Goal: Information Seeking & Learning: Learn about a topic

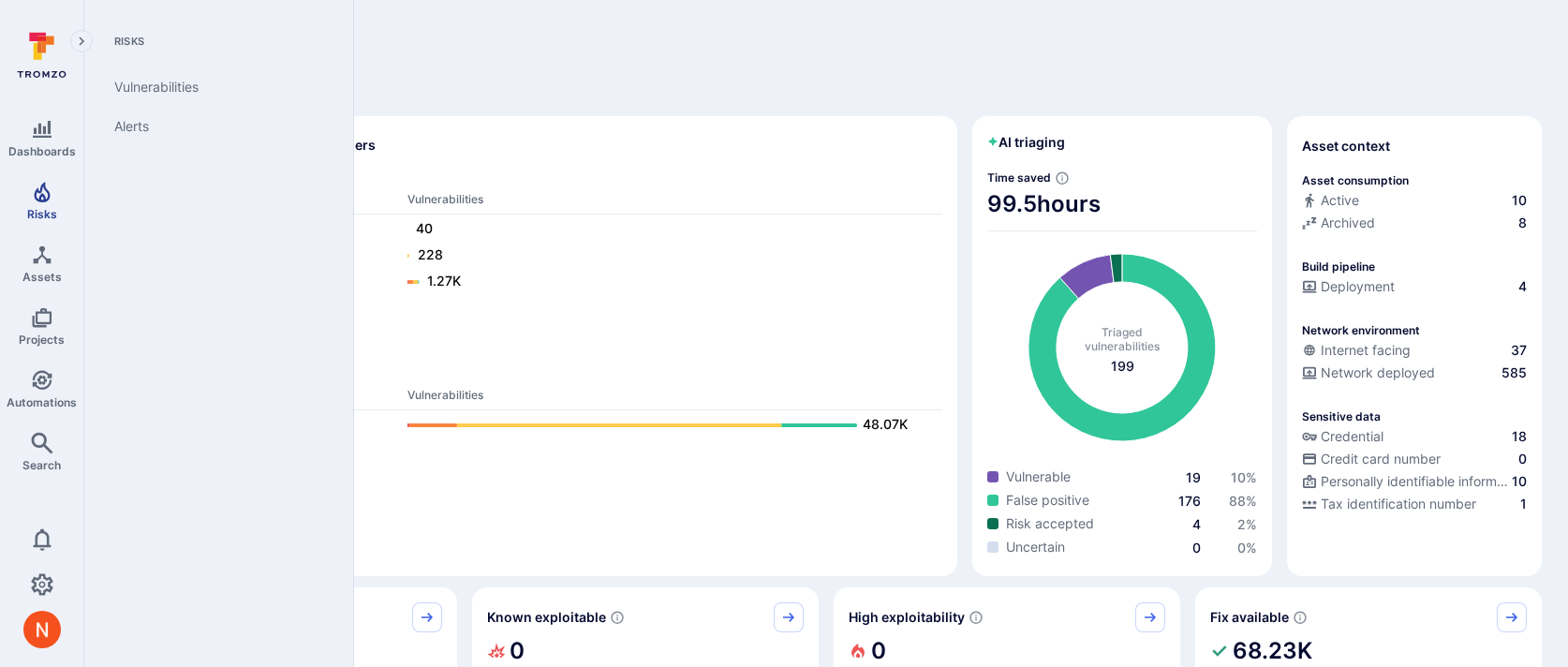
click at [35, 198] on icon "Risks" at bounding box center [42, 192] width 16 height 21
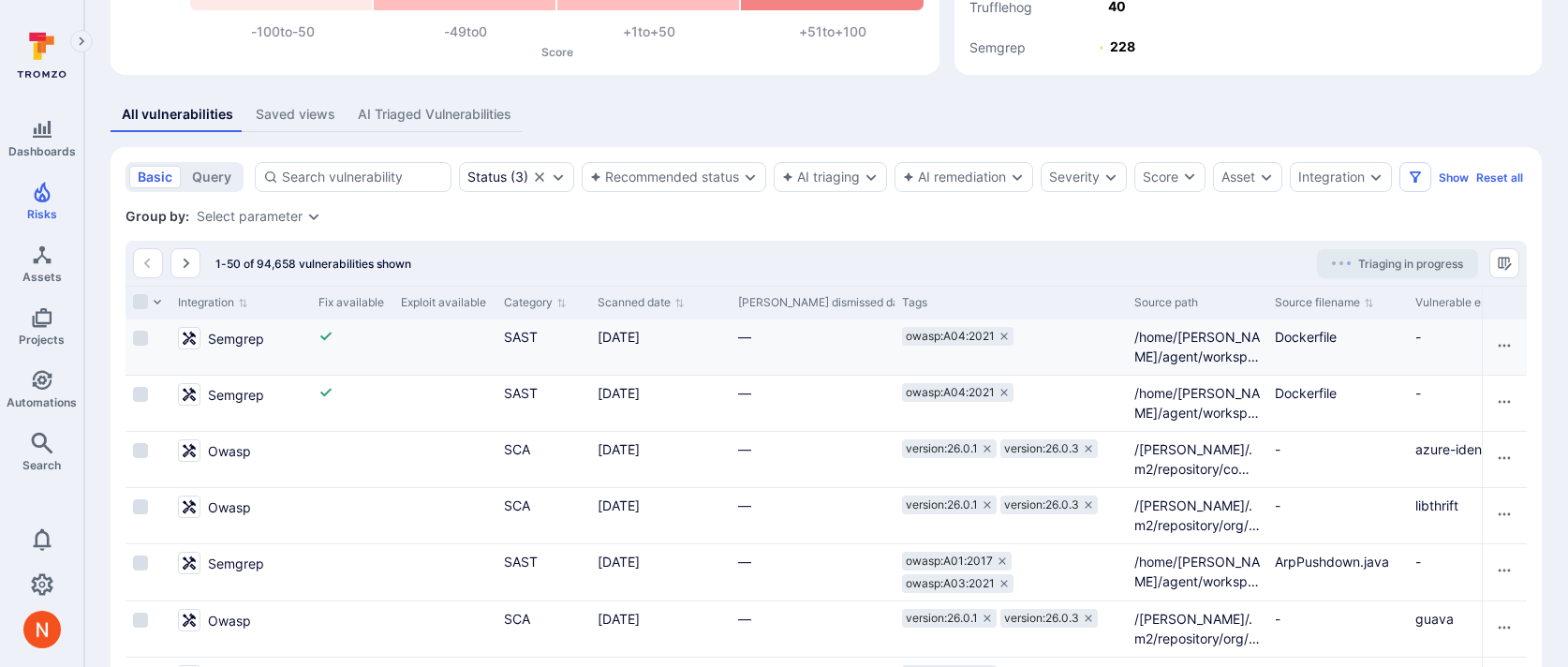
scroll to position [0, 1673]
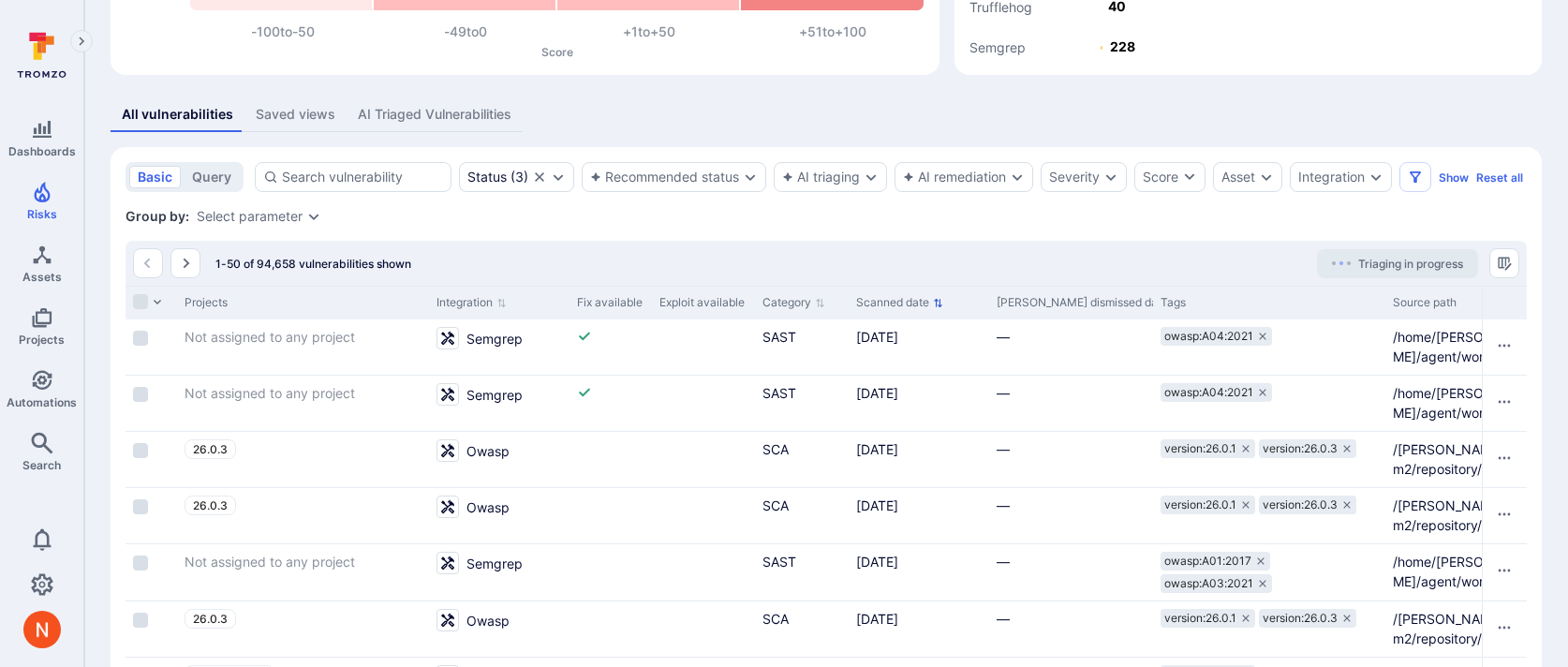
click at [875, 310] on button "Scanned date" at bounding box center [899, 302] width 87 height 15
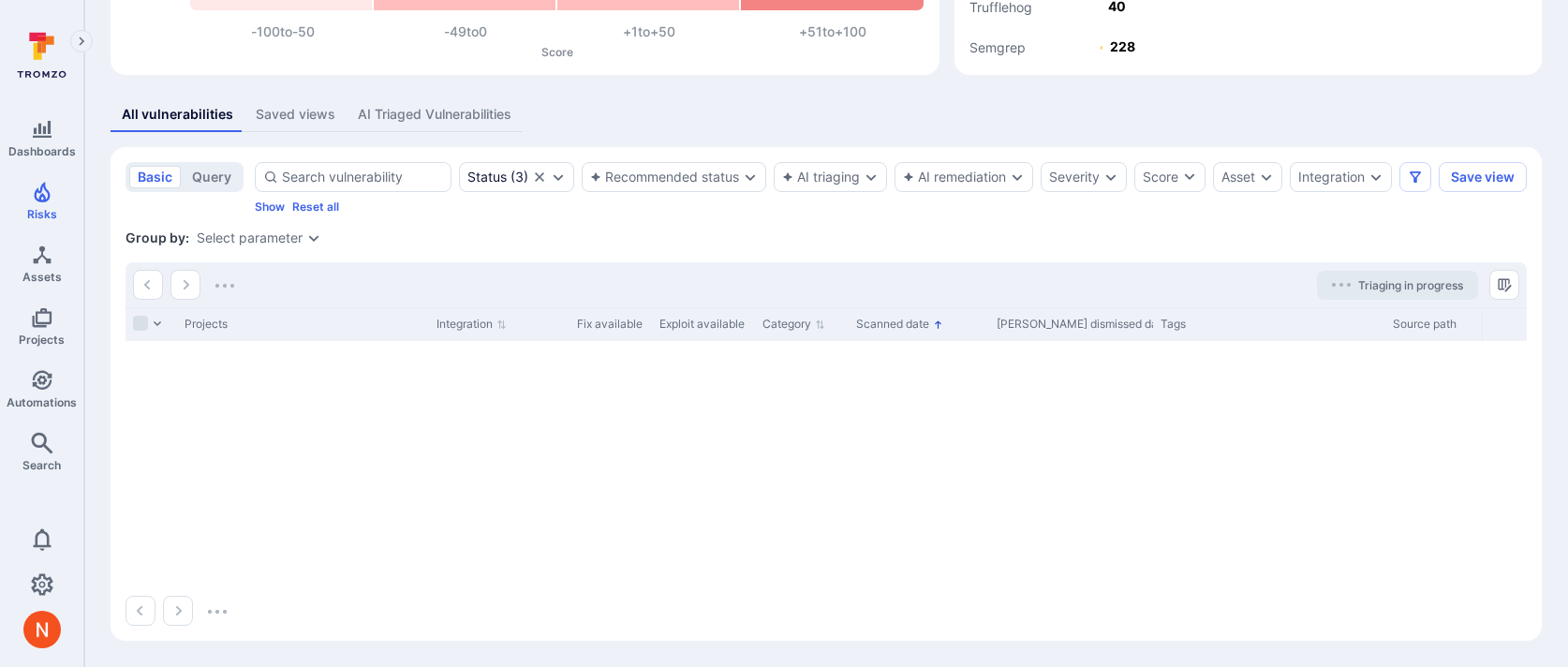
click at [875, 332] on button "Scanned date" at bounding box center [899, 324] width 87 height 15
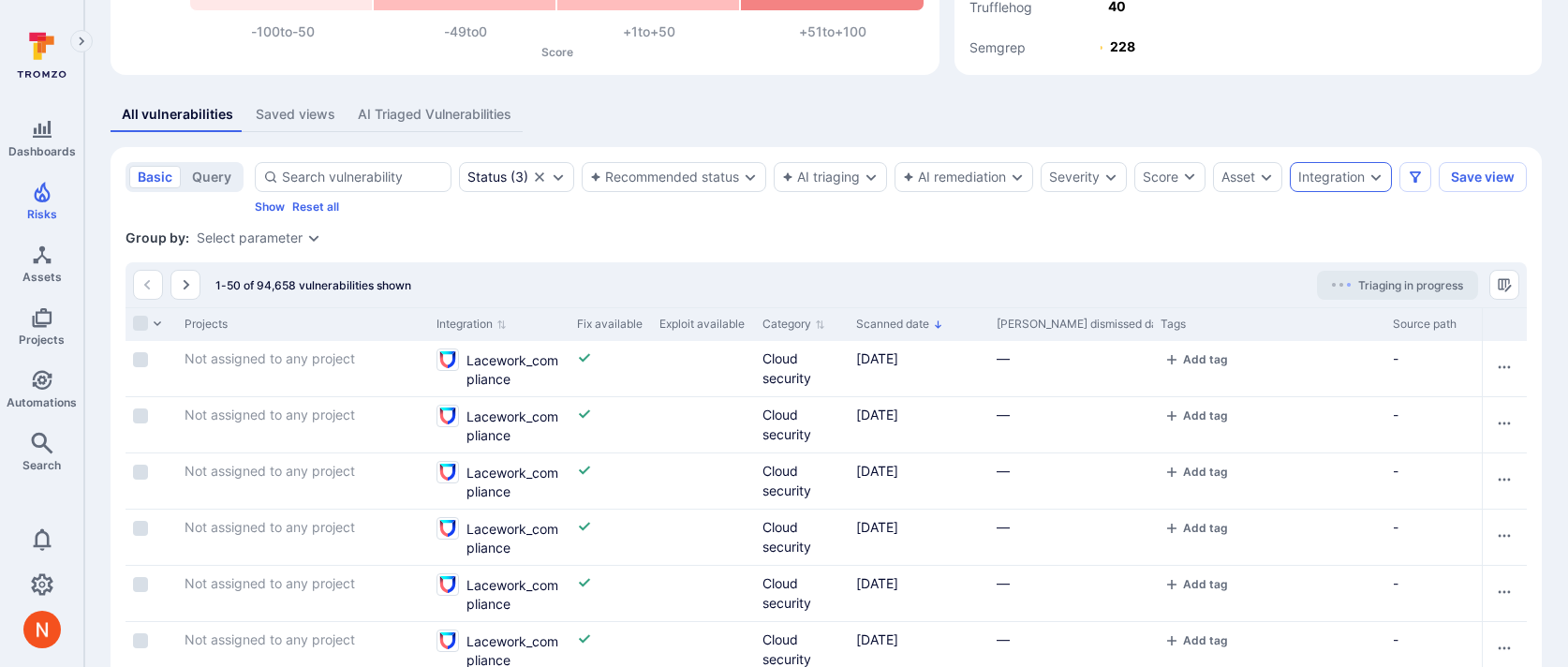
click at [1340, 173] on div "Integration" at bounding box center [1331, 177] width 67 height 15
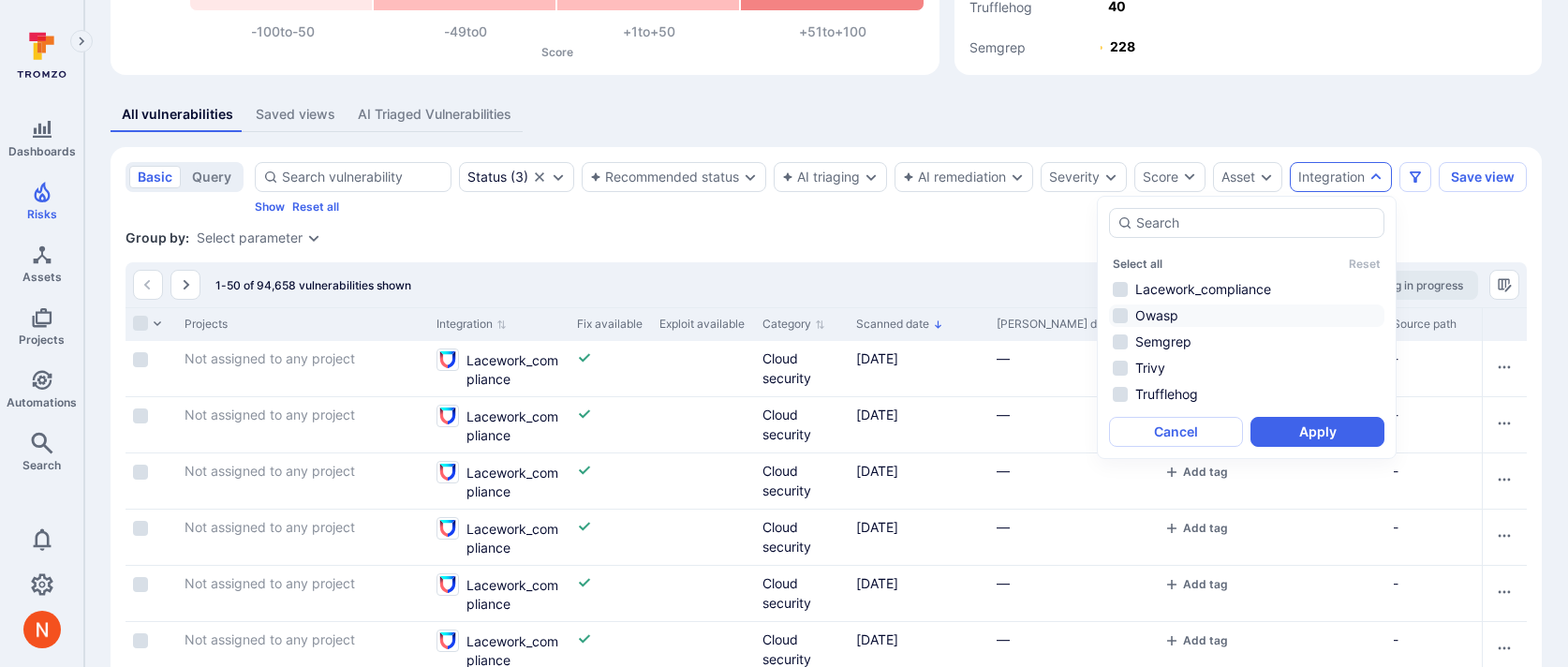
click at [1178, 314] on li "Owasp" at bounding box center [1247, 316] width 276 height 22
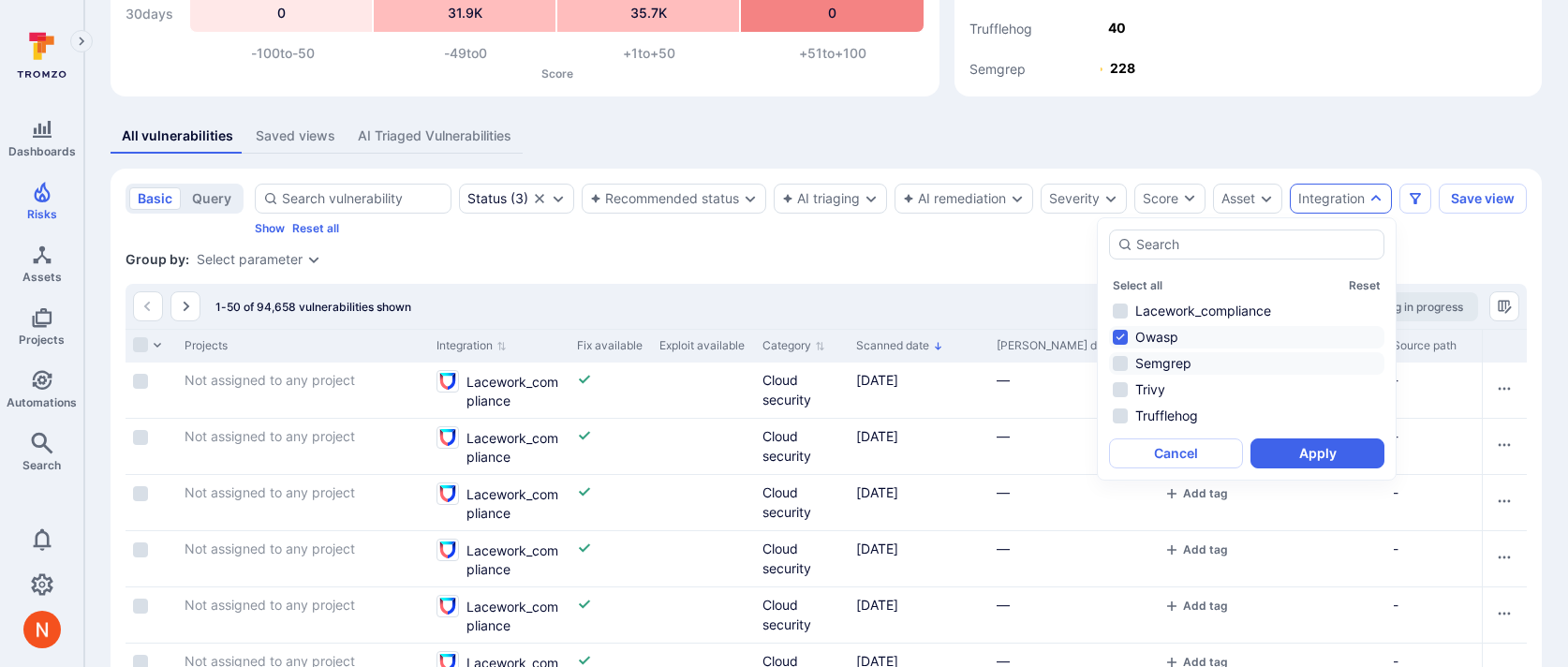
click at [1168, 365] on li "Semgrep" at bounding box center [1247, 363] width 276 height 22
click at [1165, 386] on li "Trivy" at bounding box center [1247, 390] width 276 height 22
click at [1172, 411] on li "Trufflehog" at bounding box center [1247, 416] width 276 height 22
click at [1268, 441] on button "Apply" at bounding box center [1317, 454] width 134 height 30
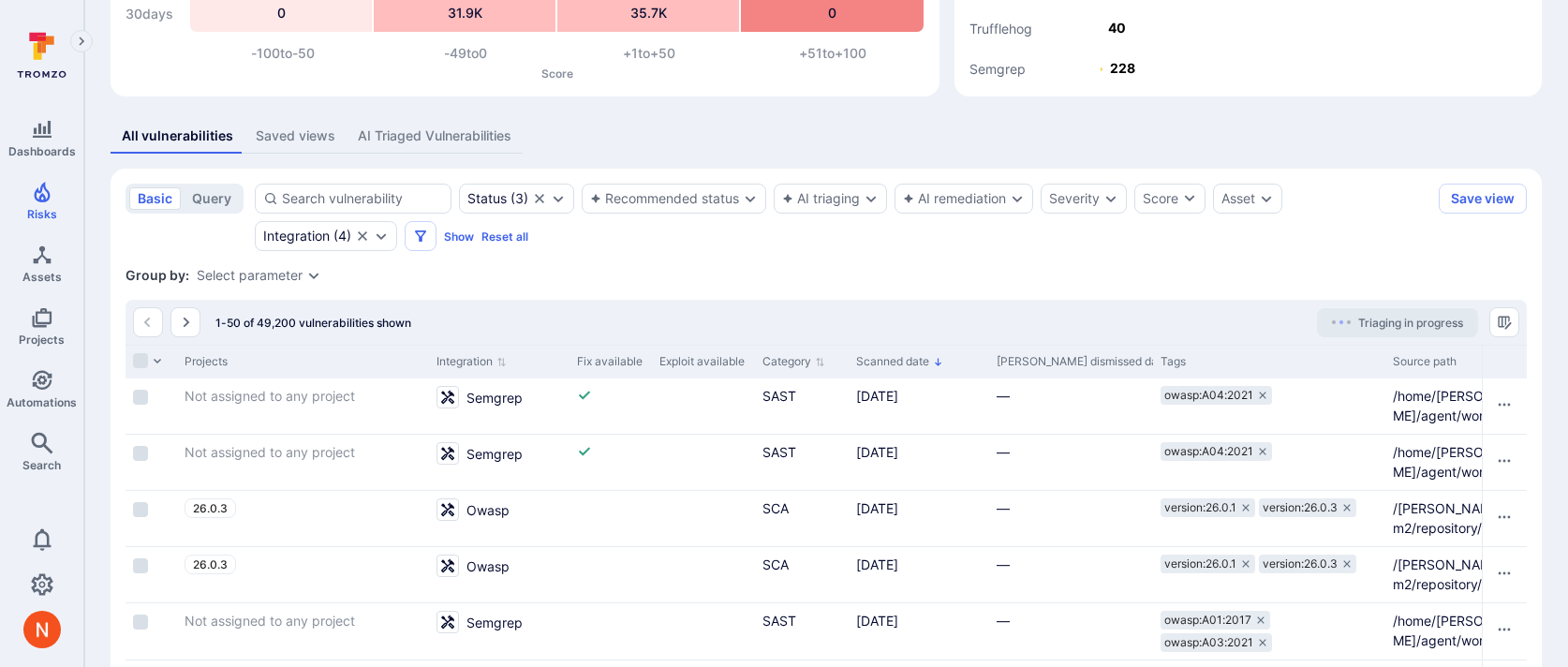
scroll to position [279, 0]
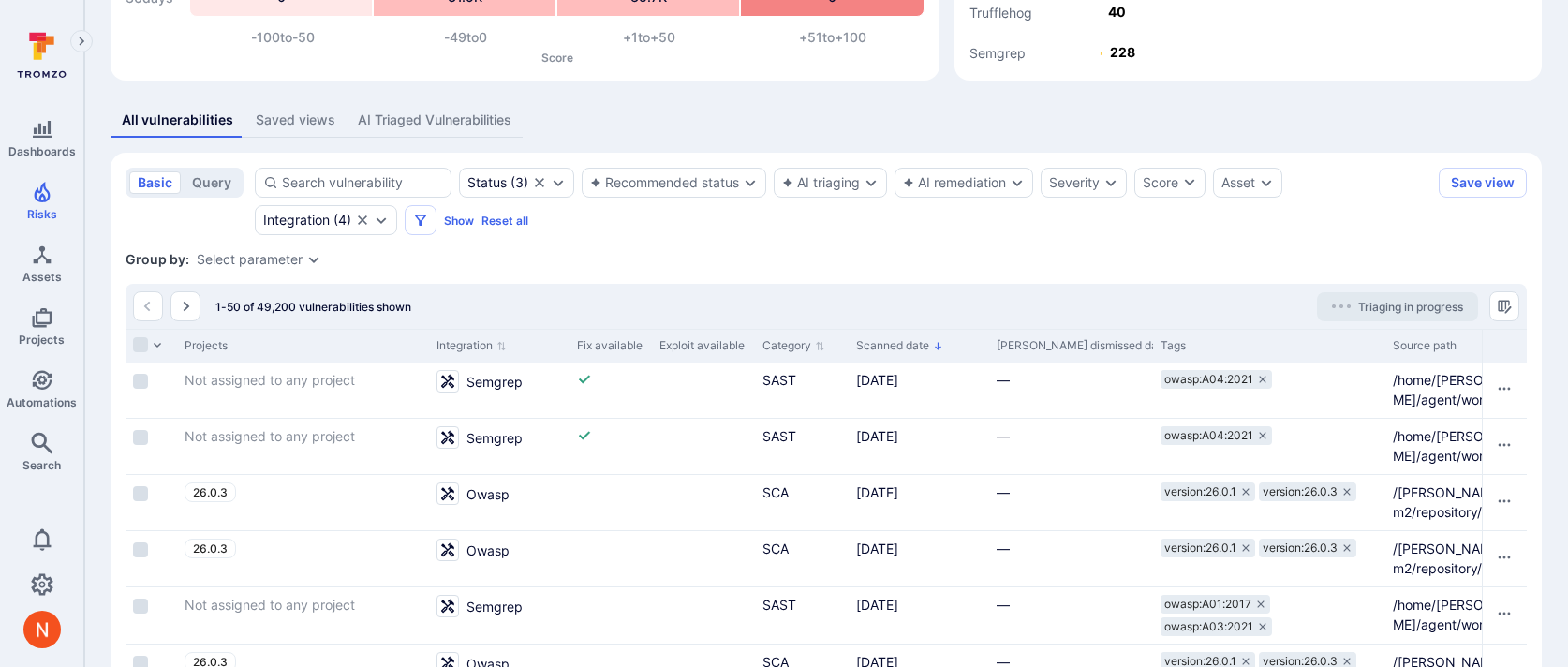
click at [888, 338] on button "Scanned date" at bounding box center [899, 345] width 87 height 15
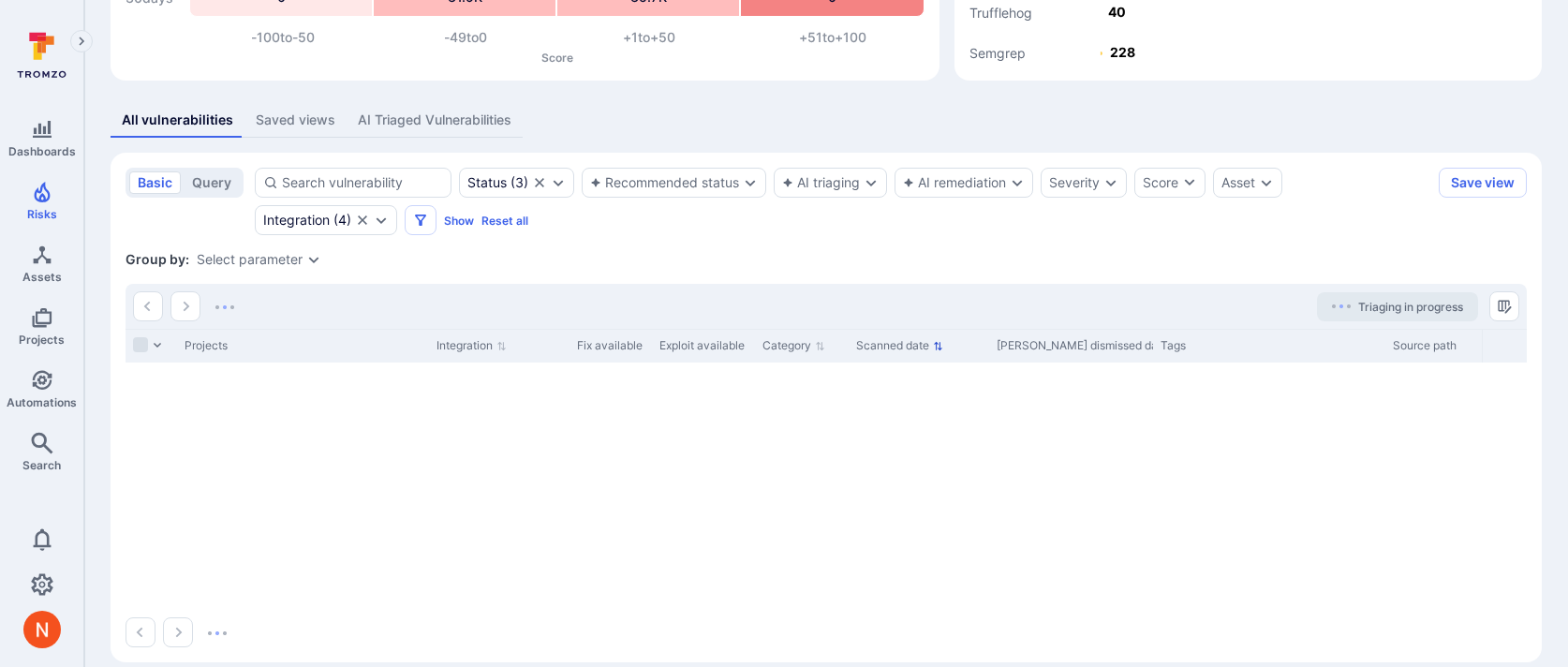
click at [891, 350] on button "Scanned date" at bounding box center [899, 345] width 87 height 15
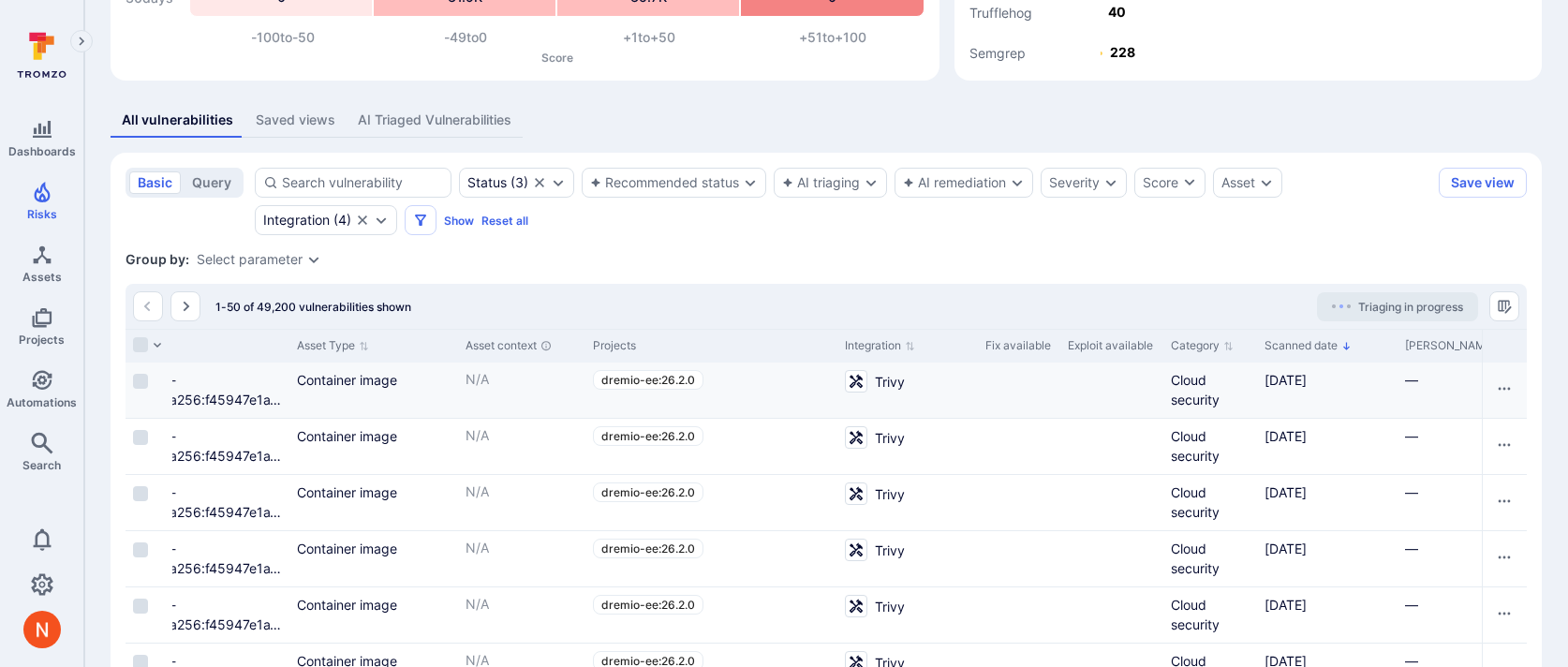
scroll to position [0, 1267]
click at [40, 262] on icon "Assets" at bounding box center [42, 255] width 22 height 22
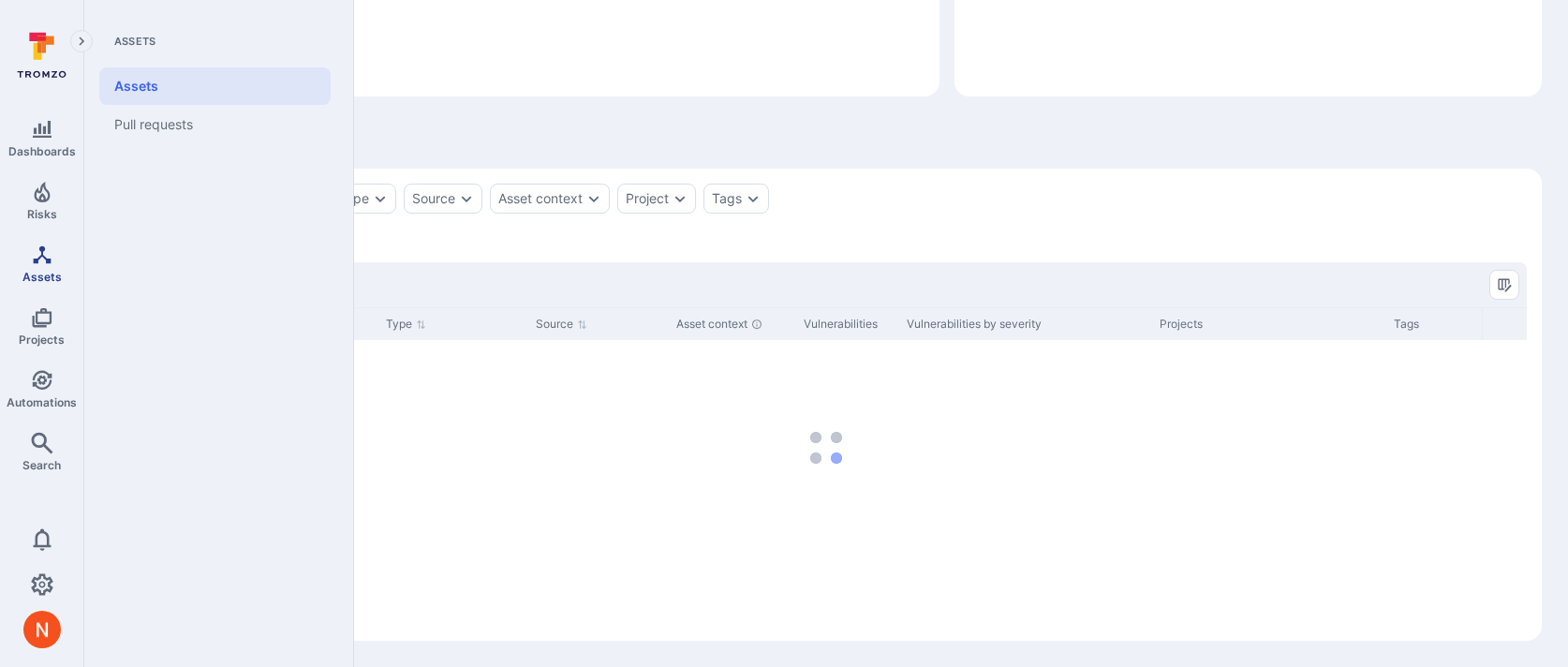
scroll to position [241, 0]
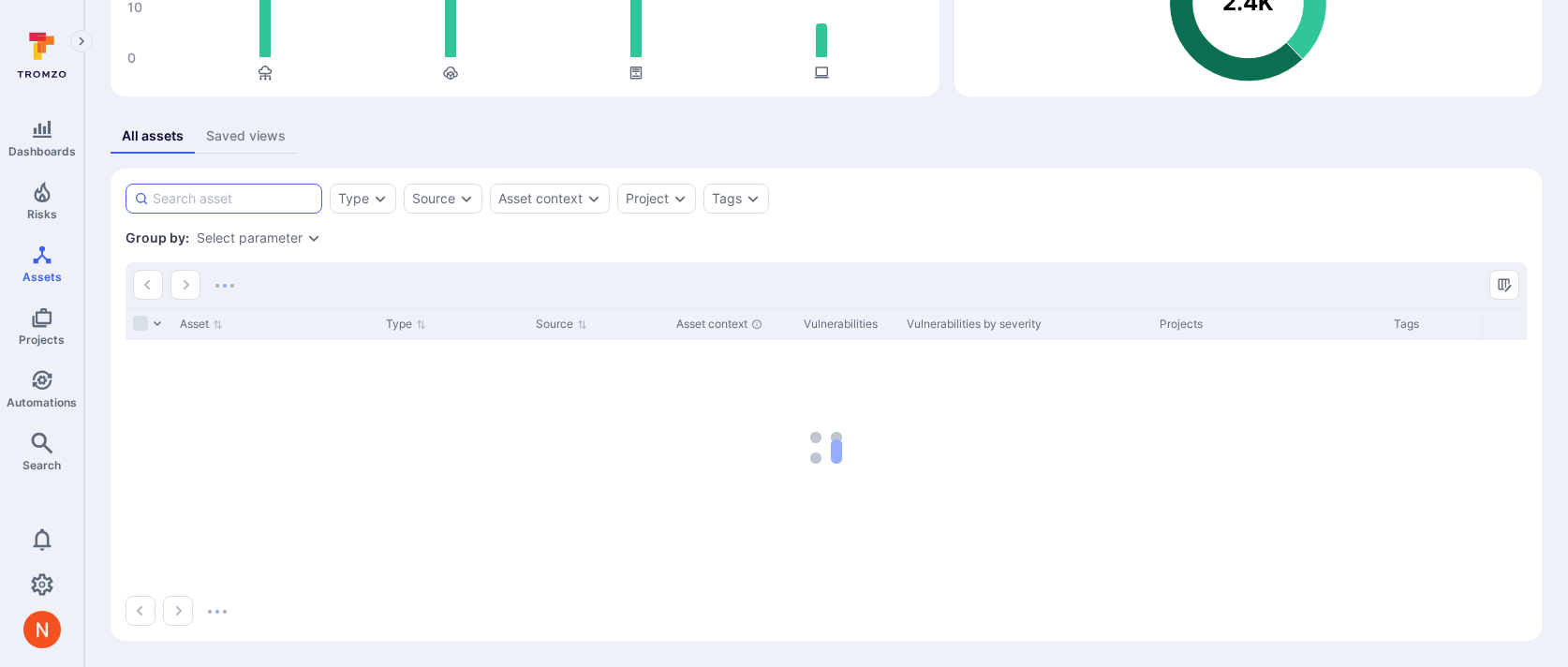
click at [249, 204] on input at bounding box center [233, 198] width 161 height 19
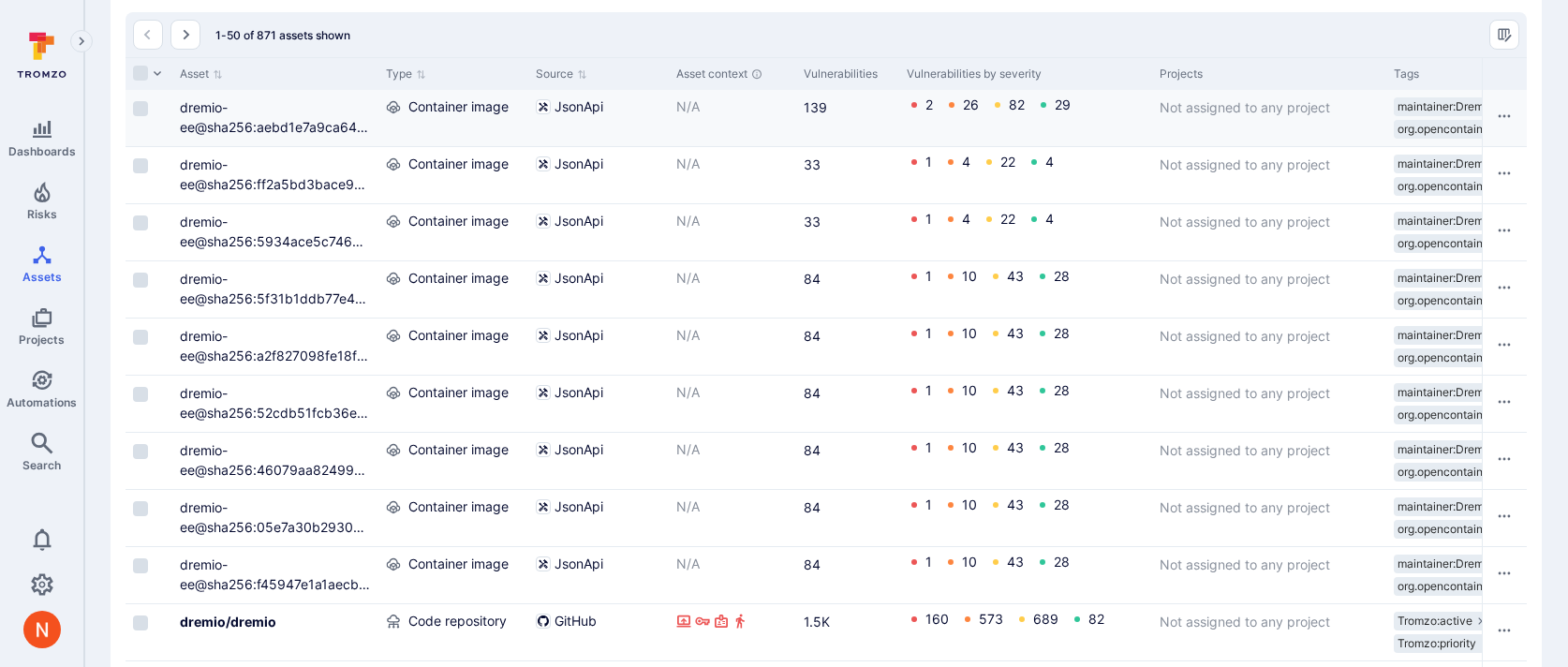
scroll to position [544, 0]
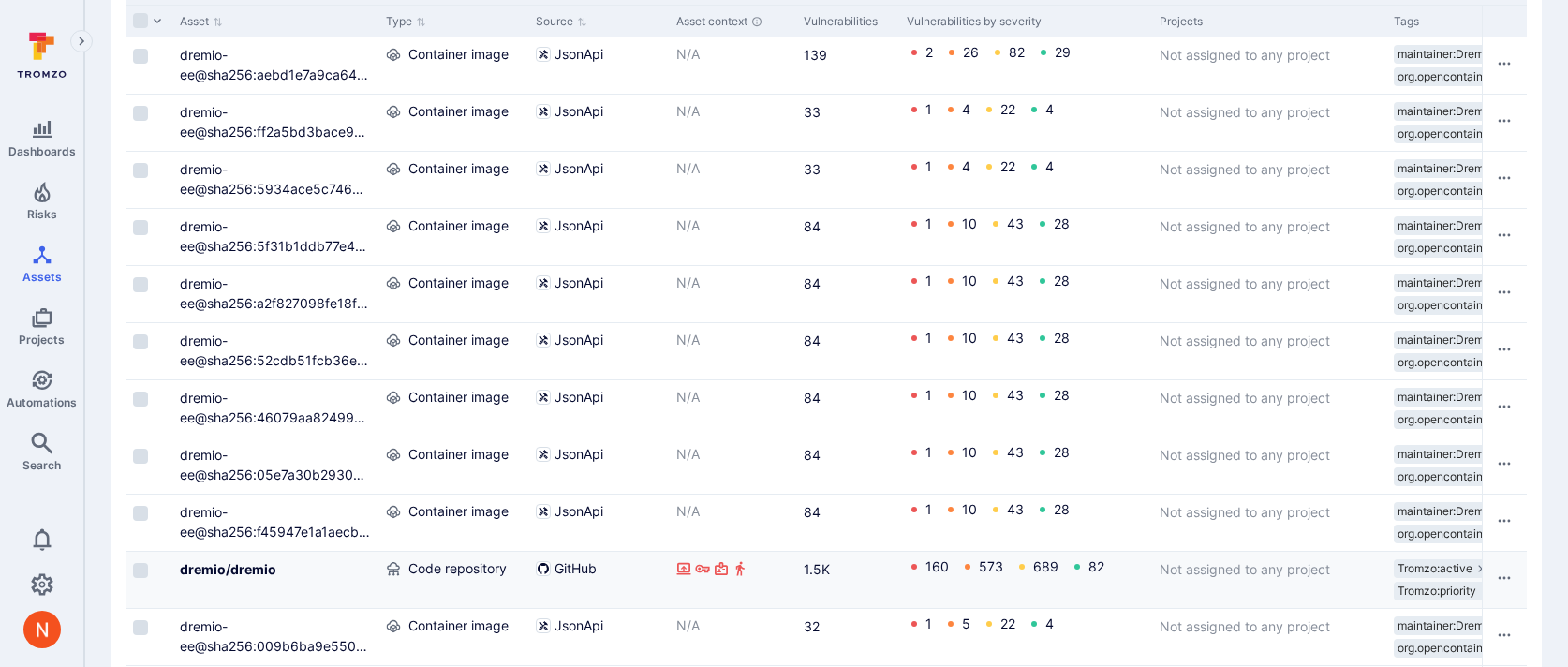
type input "dremio/dremio"
click at [253, 577] on div "dremio/dremio" at bounding box center [275, 569] width 191 height 20
click at [250, 567] on b "dremio/dremio" at bounding box center [228, 569] width 97 height 16
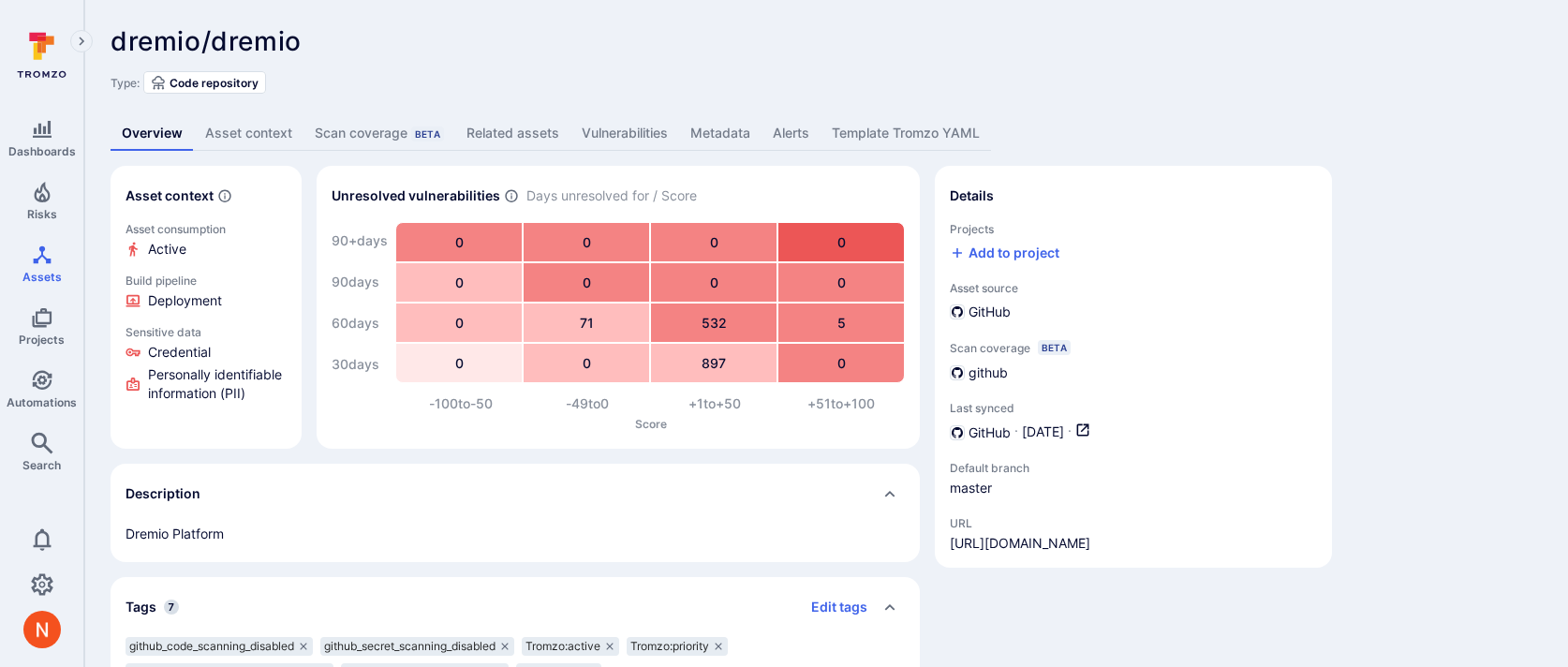
click at [683, 132] on link "Metadata" at bounding box center [720, 133] width 82 height 35
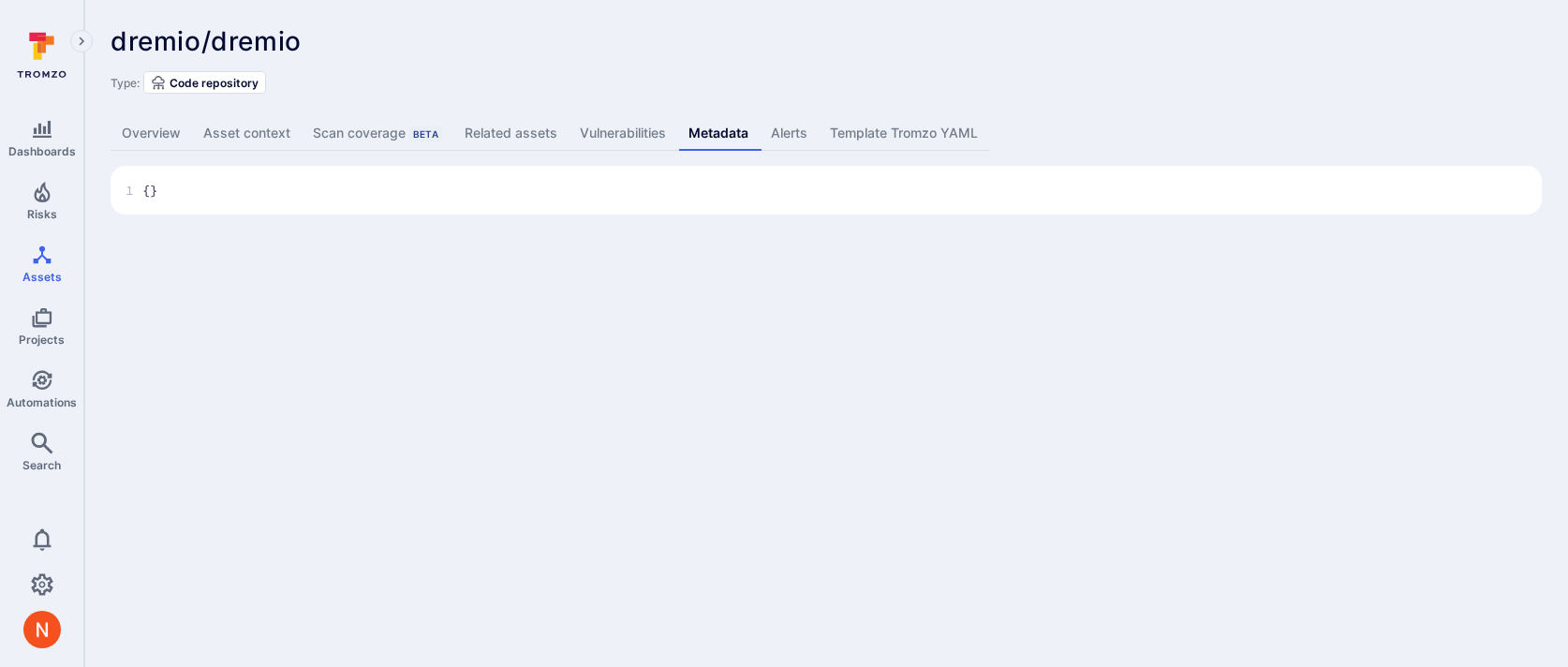
click at [636, 132] on link "Vulnerabilities" at bounding box center [623, 133] width 109 height 35
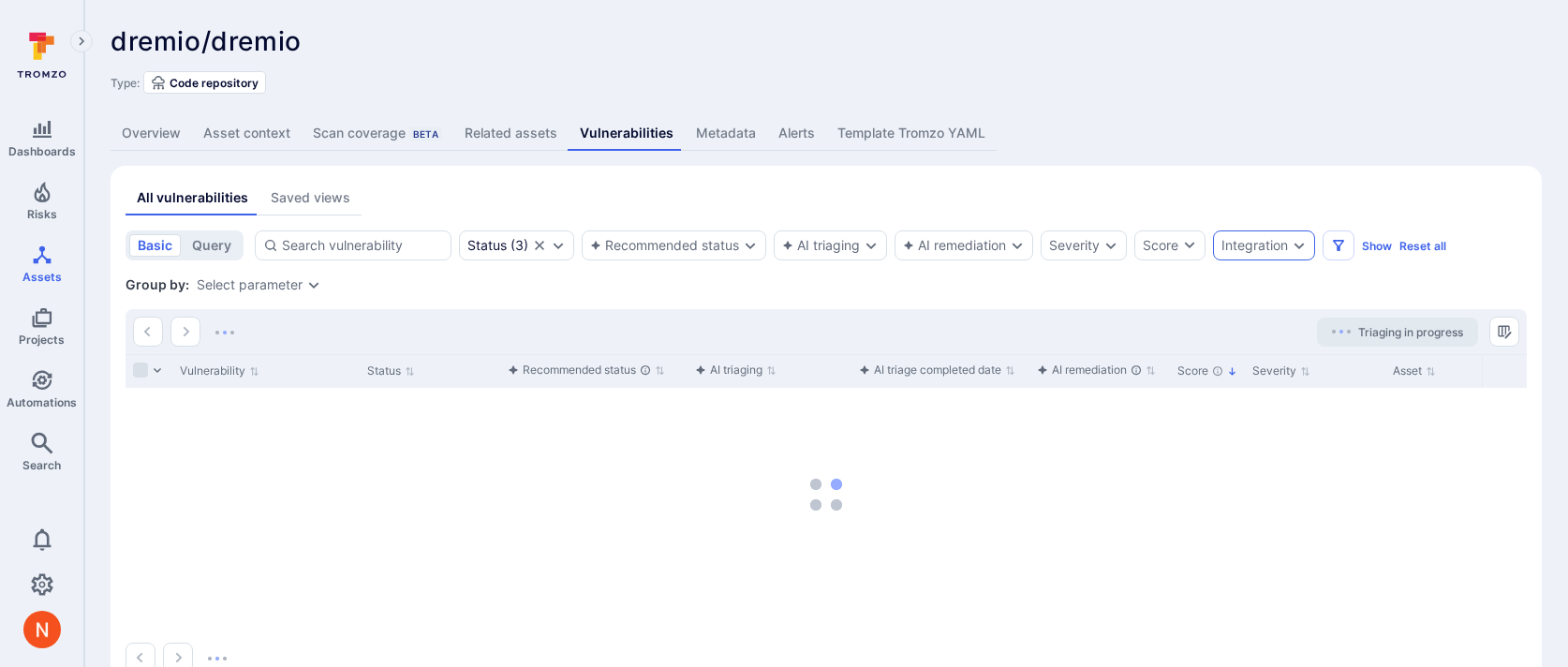
click at [1282, 254] on div "Integration" at bounding box center [1264, 246] width 102 height 30
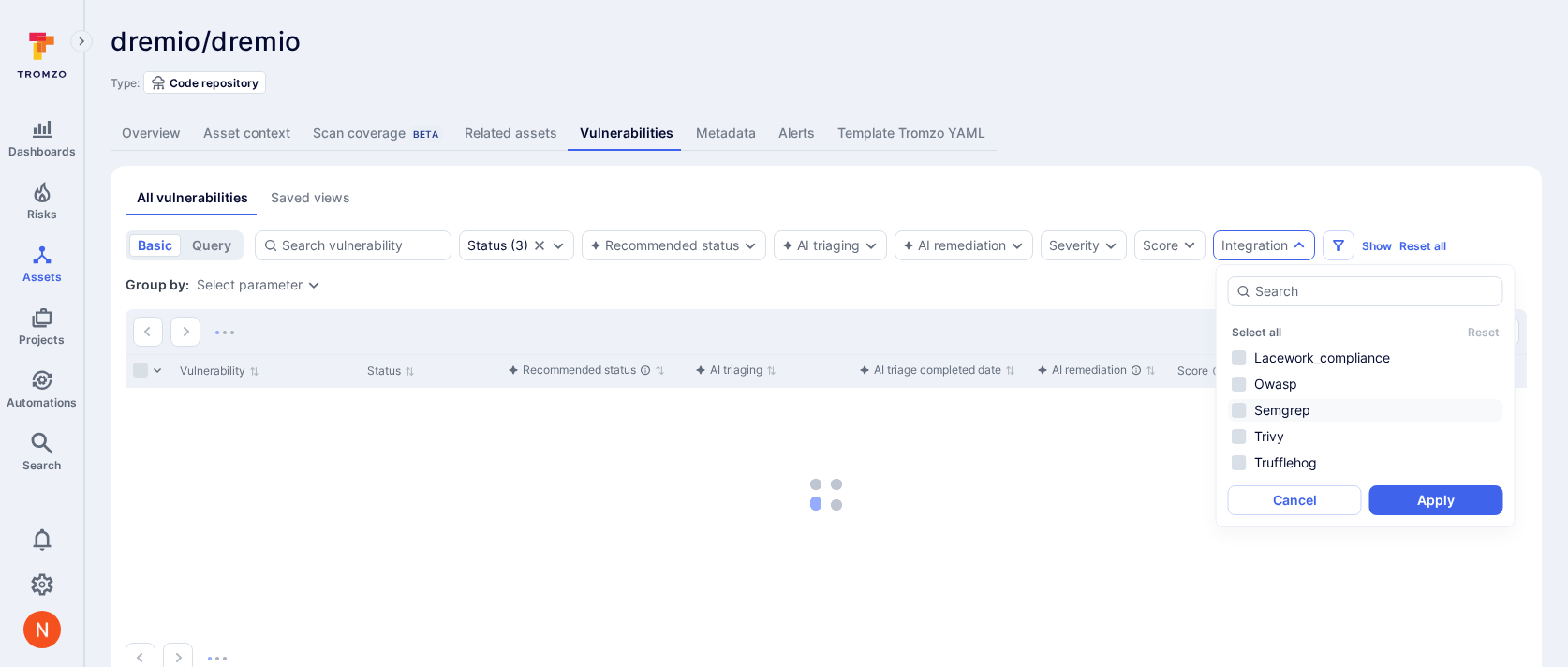
click at [1260, 413] on li "Semgrep" at bounding box center [1366, 410] width 276 height 22
click at [1400, 509] on button "Apply" at bounding box center [1436, 500] width 134 height 30
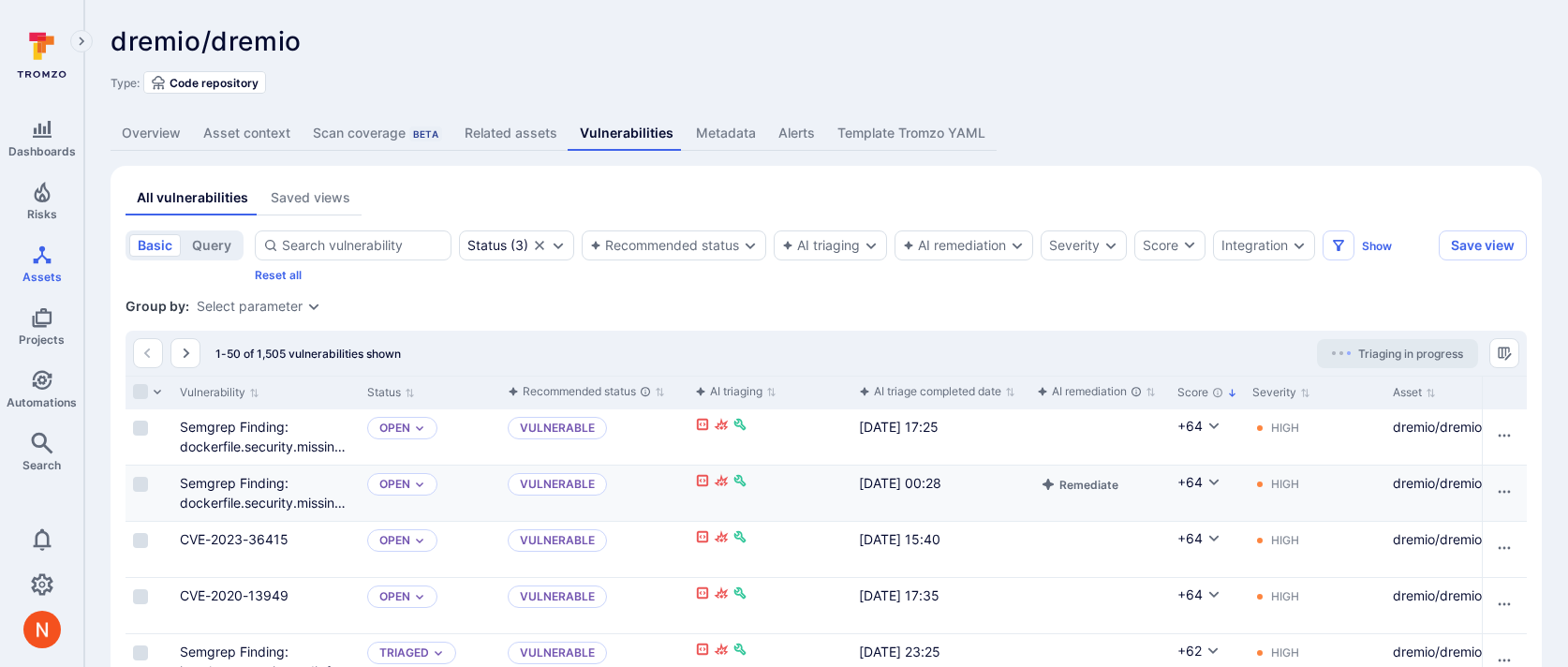
click at [1399, 507] on div "dremio/dremio" at bounding box center [1469, 493] width 169 height 55
click at [1294, 256] on div "Integration" at bounding box center [1264, 246] width 102 height 30
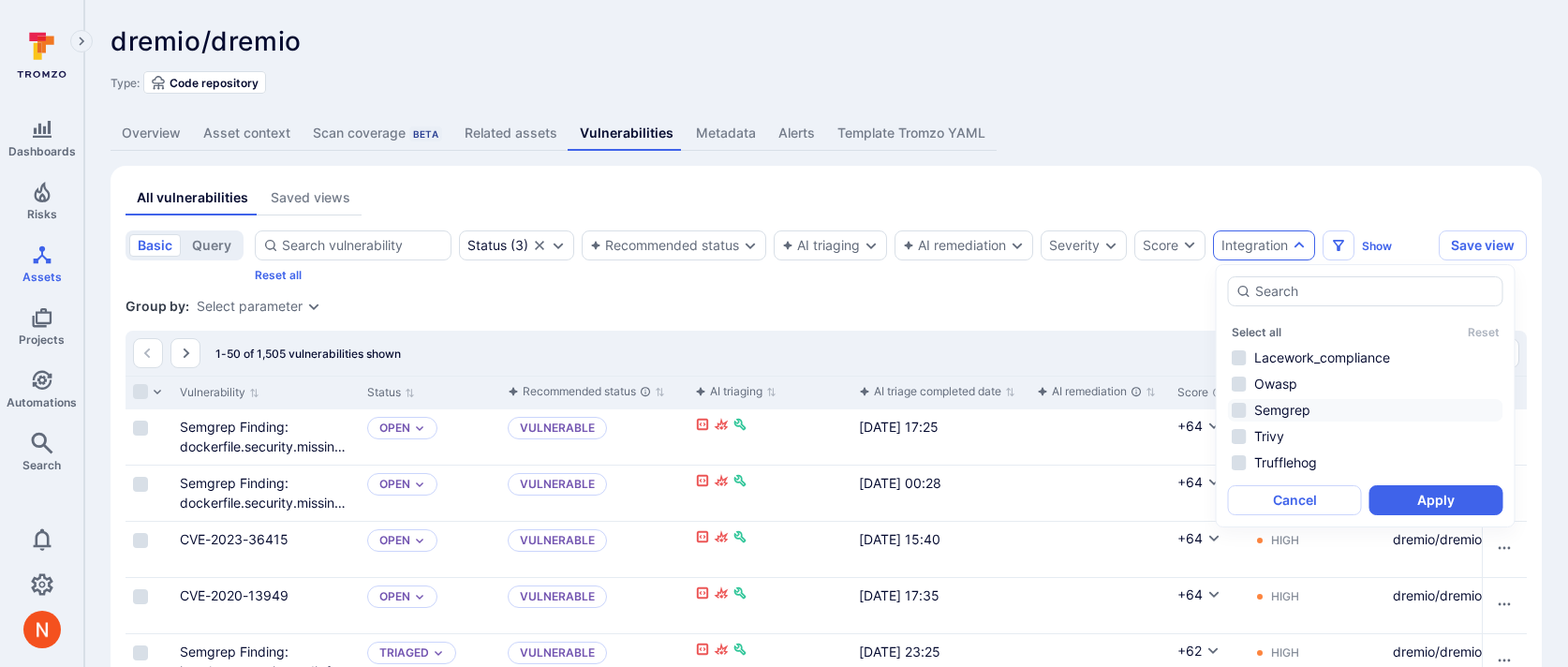
click at [1266, 407] on li "Semgrep" at bounding box center [1366, 410] width 276 height 22
click at [1425, 503] on button "Apply" at bounding box center [1436, 500] width 134 height 30
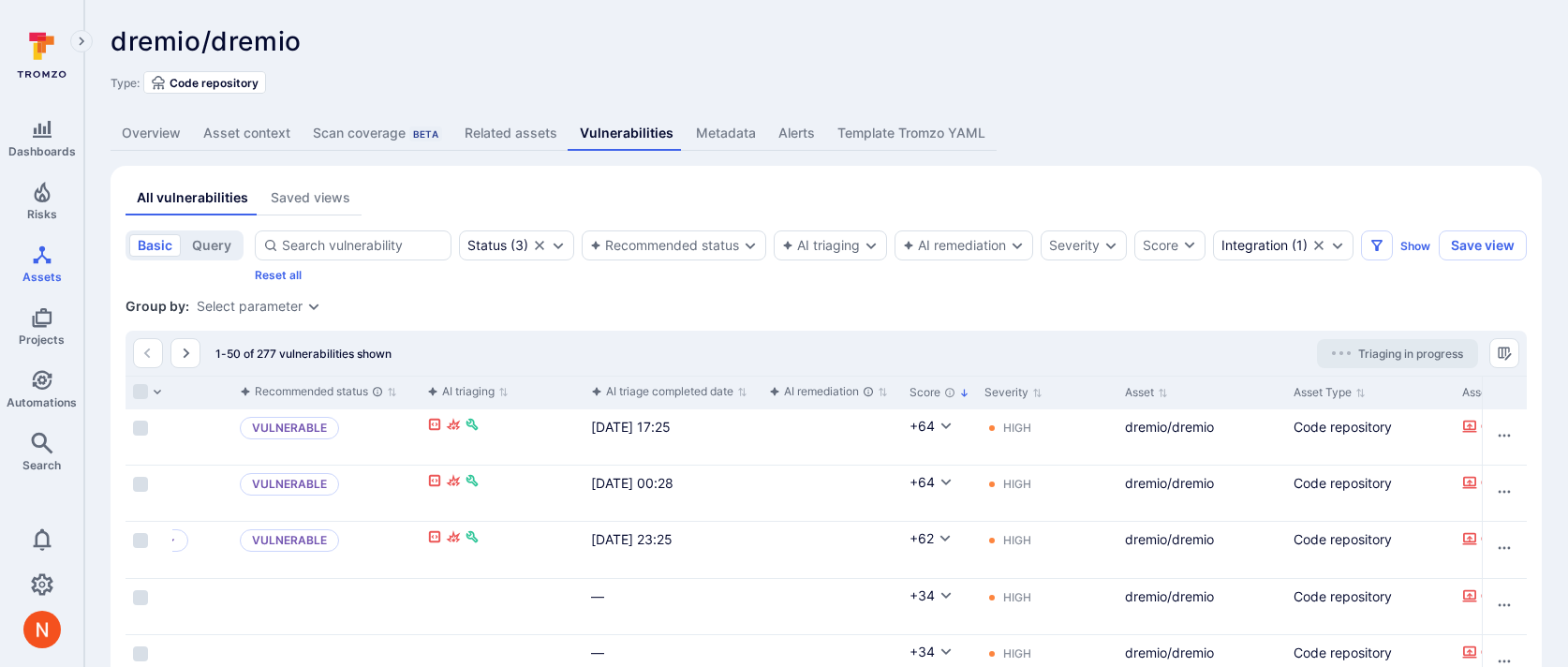
scroll to position [0, 275]
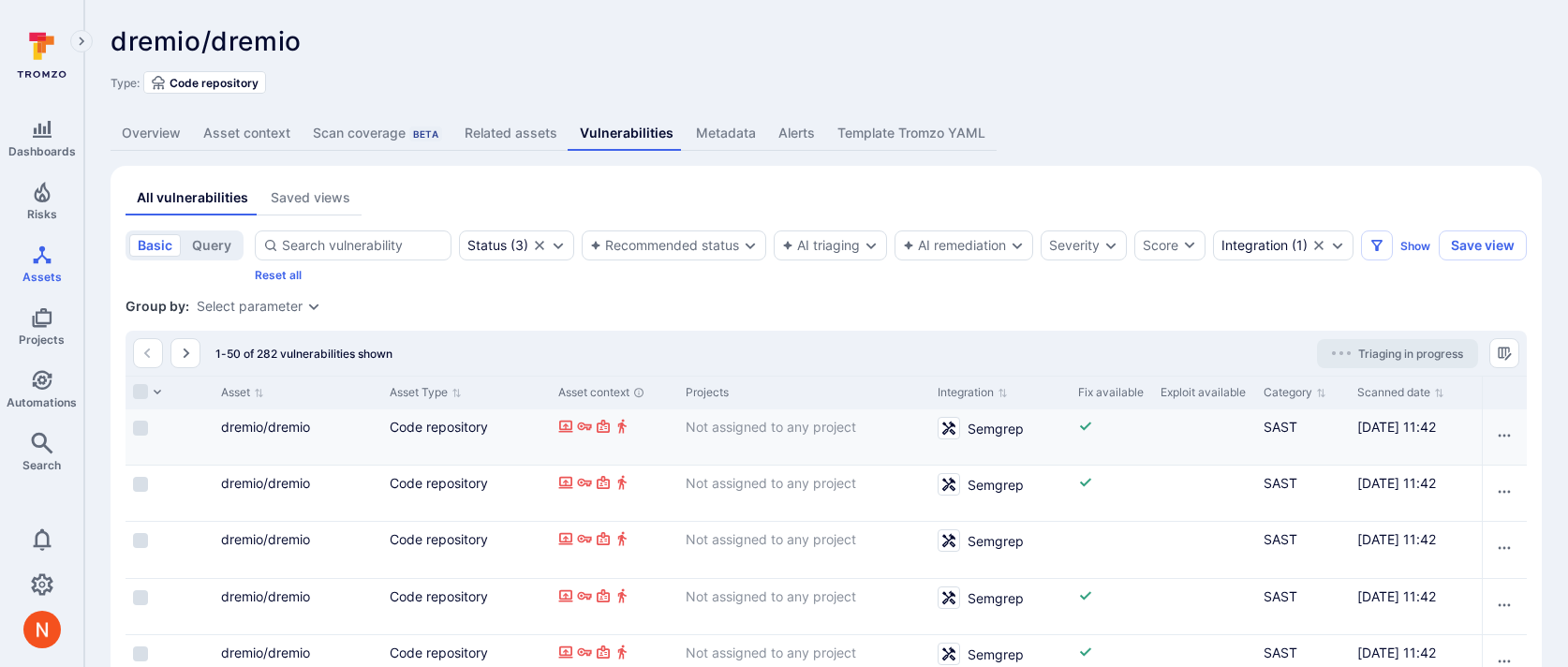
scroll to position [0, 1303]
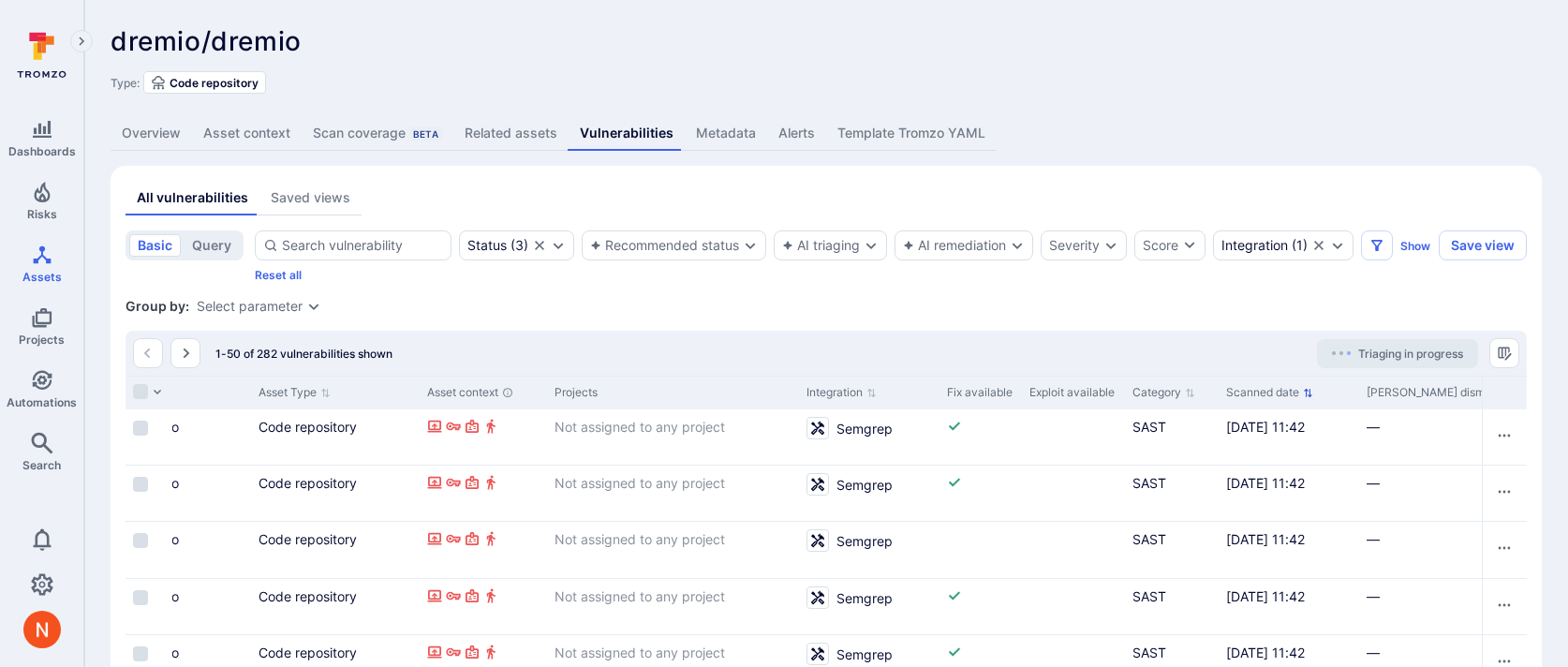
click at [1259, 400] on button "Scanned date" at bounding box center [1269, 392] width 87 height 15
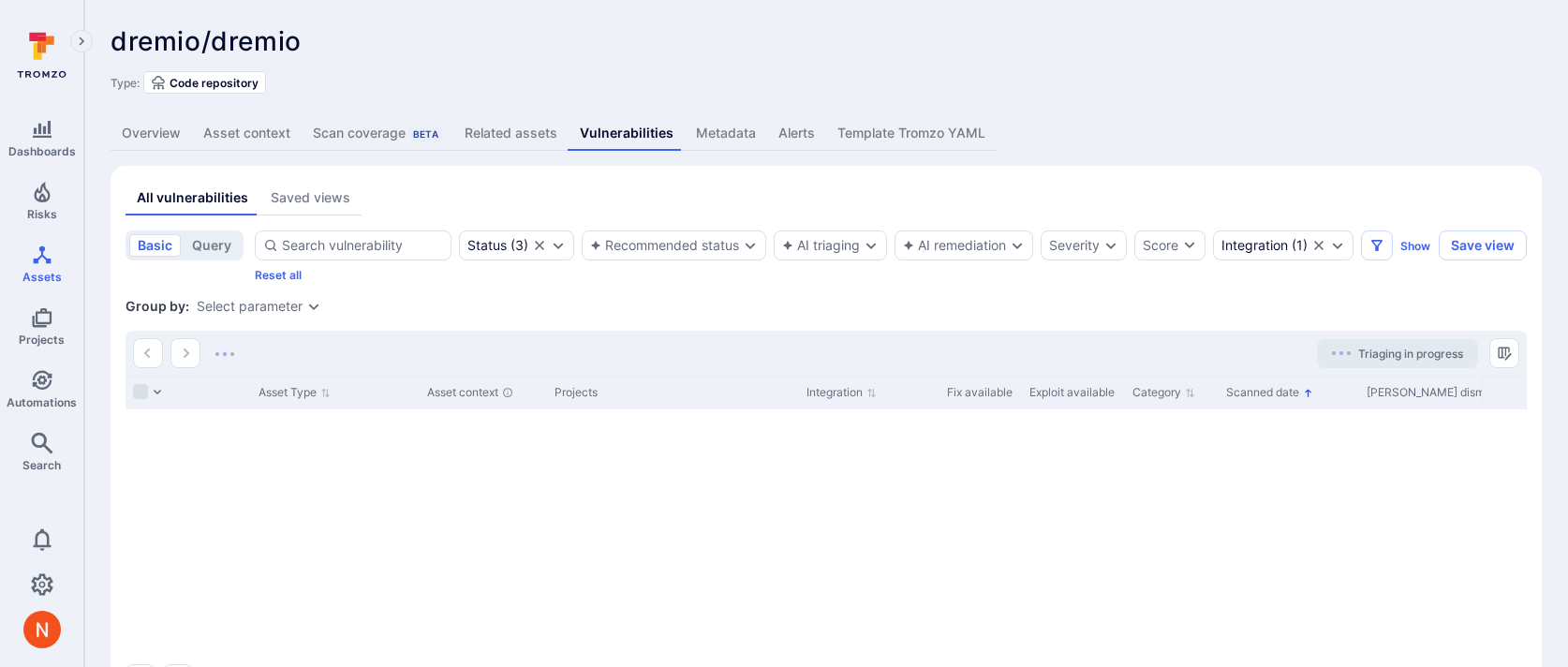
click at [1259, 400] on button "Scanned date" at bounding box center [1269, 392] width 87 height 15
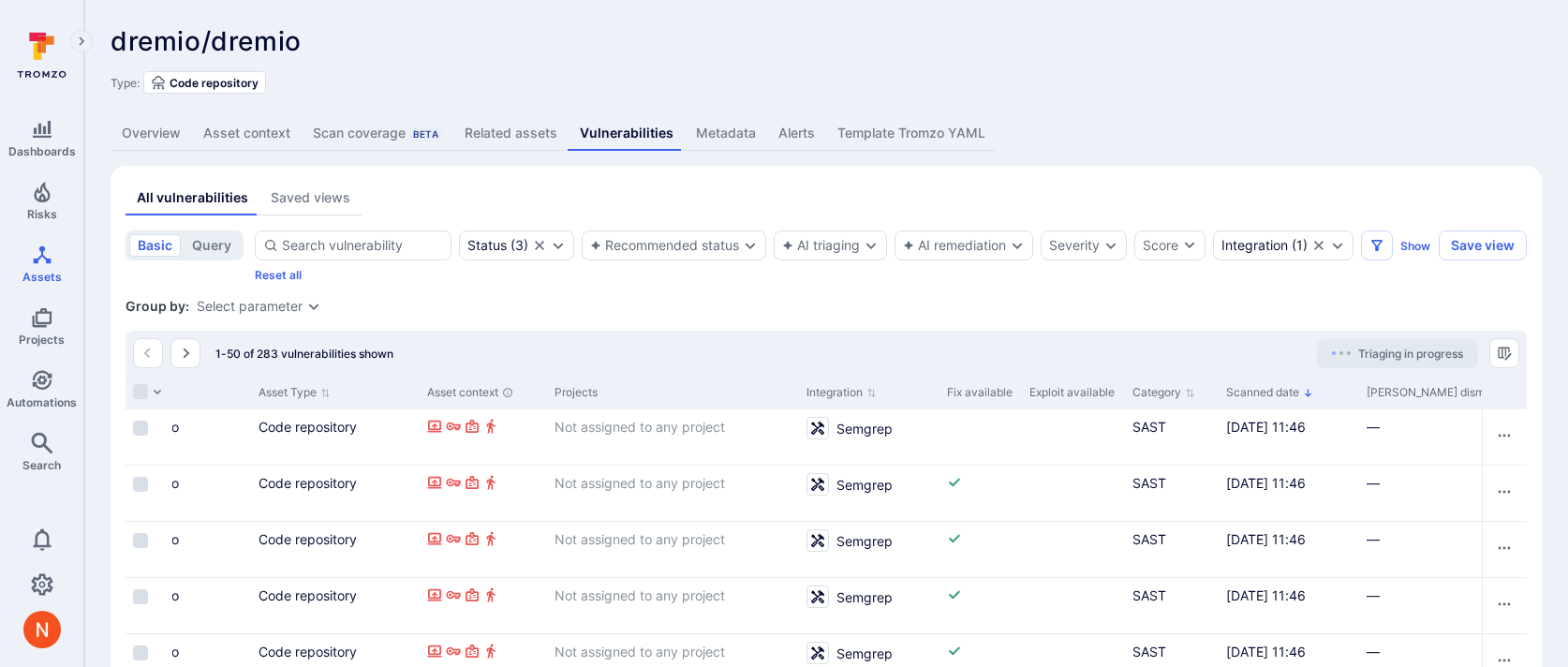
click at [767, 199] on div "All vulnerabilities Saved views" at bounding box center [826, 198] width 1401 height 35
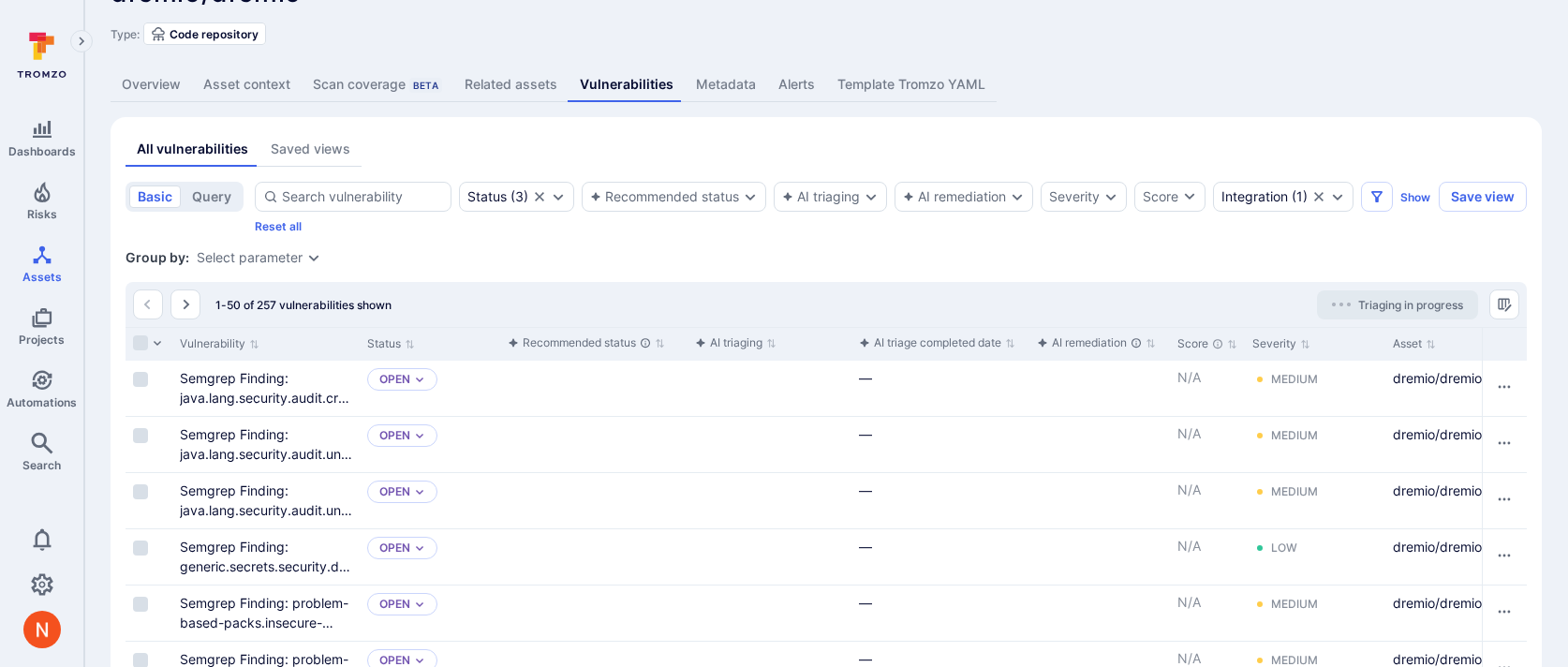
scroll to position [52, 0]
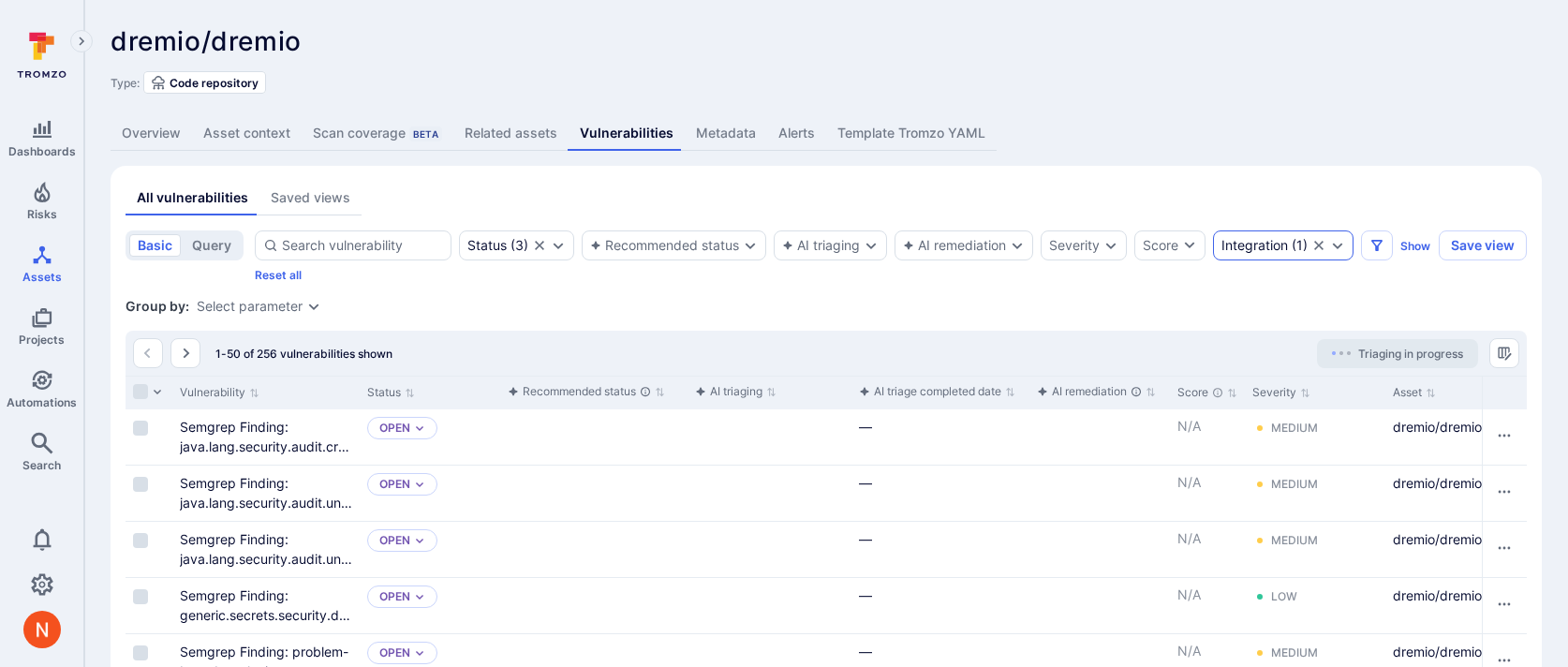
click at [1271, 239] on div "Integration" at bounding box center [1254, 245] width 67 height 15
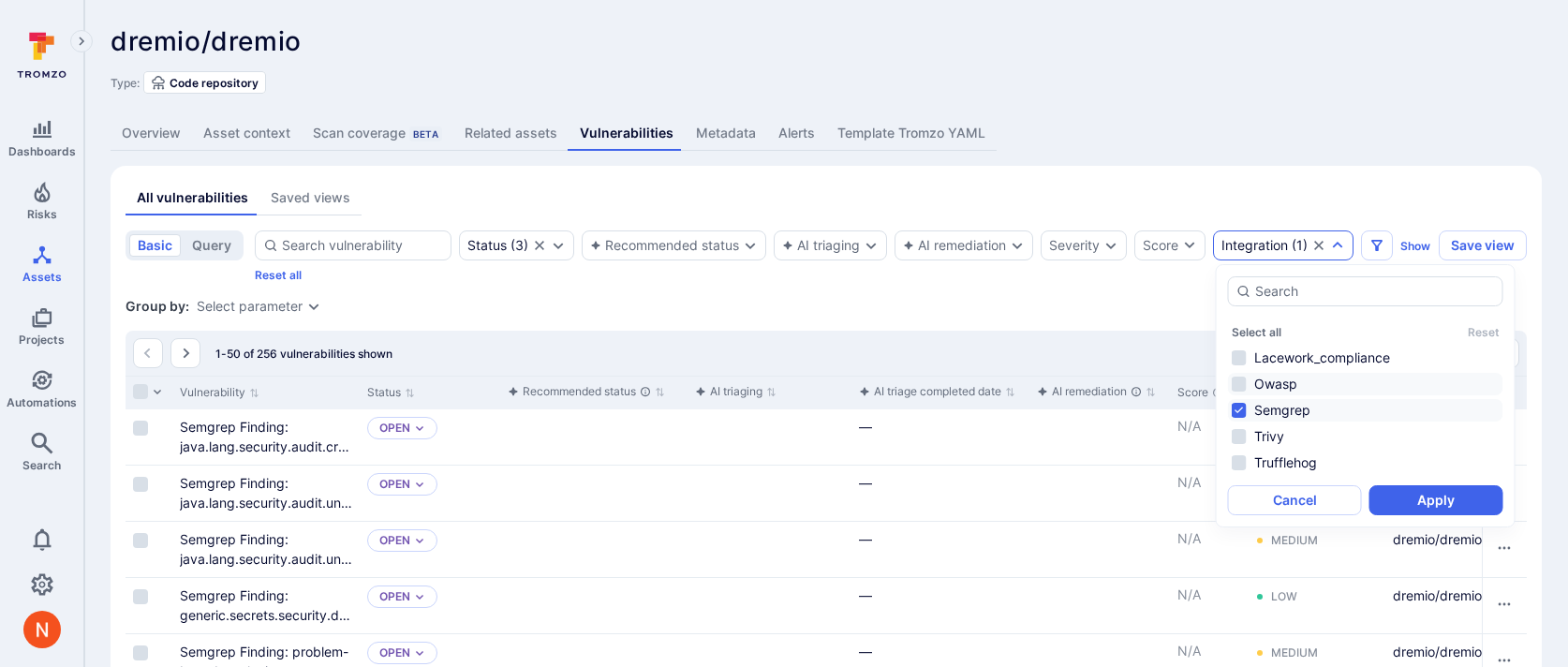
click at [1252, 386] on li "Owasp" at bounding box center [1366, 384] width 276 height 22
click at [1274, 410] on li "Semgrep" at bounding box center [1366, 410] width 276 height 22
click at [1395, 505] on button "Apply" at bounding box center [1436, 500] width 134 height 30
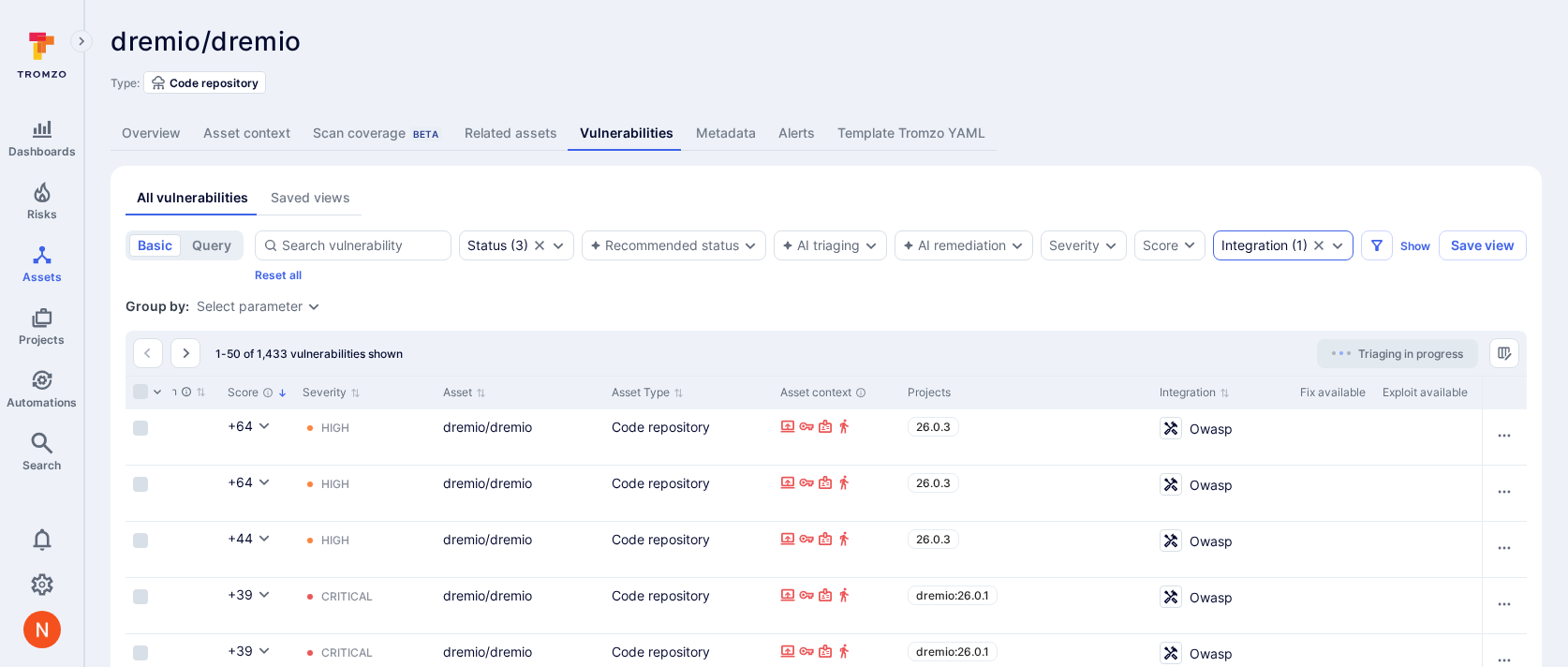
click at [1271, 247] on div "Integration" at bounding box center [1254, 245] width 67 height 15
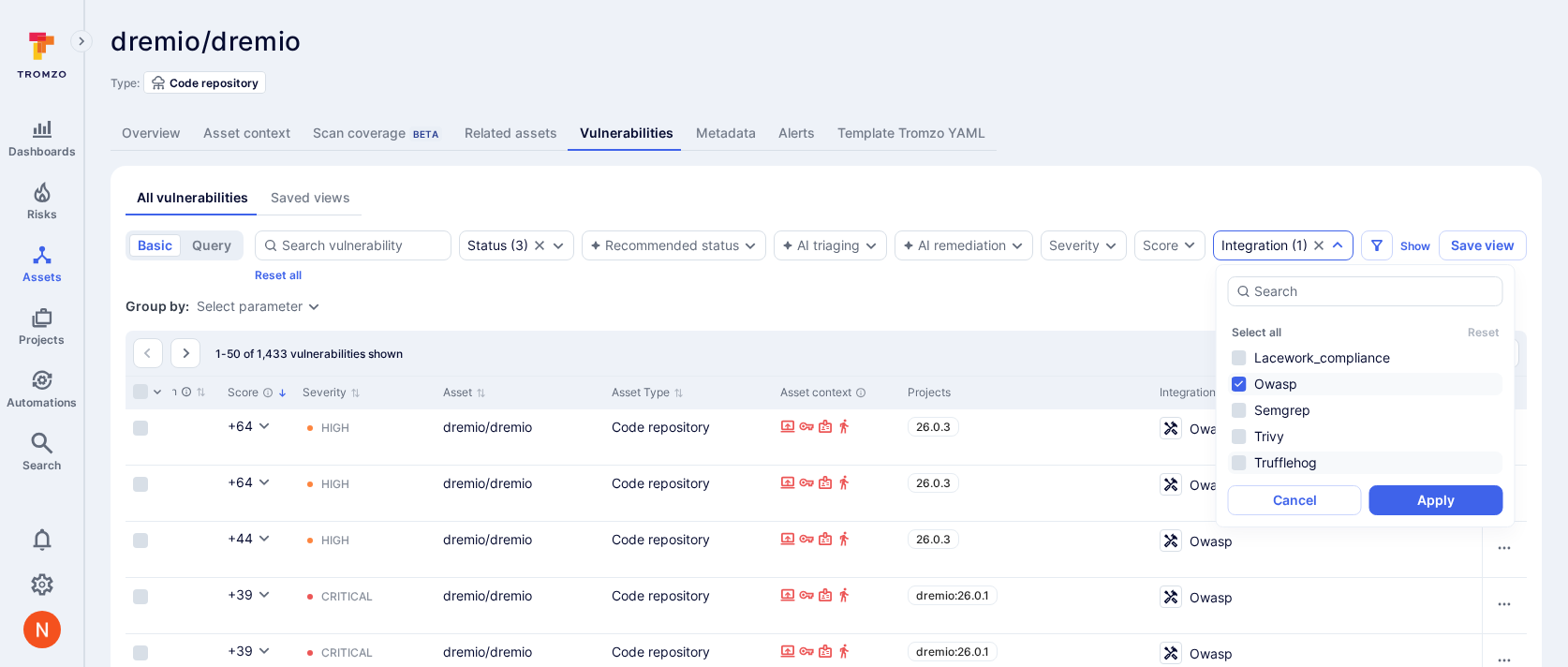
click at [1280, 454] on li "Trufflehog" at bounding box center [1366, 463] width 276 height 22
click at [1286, 379] on li "Owasp" at bounding box center [1366, 384] width 276 height 22
click at [1422, 500] on button "Apply" at bounding box center [1436, 500] width 134 height 30
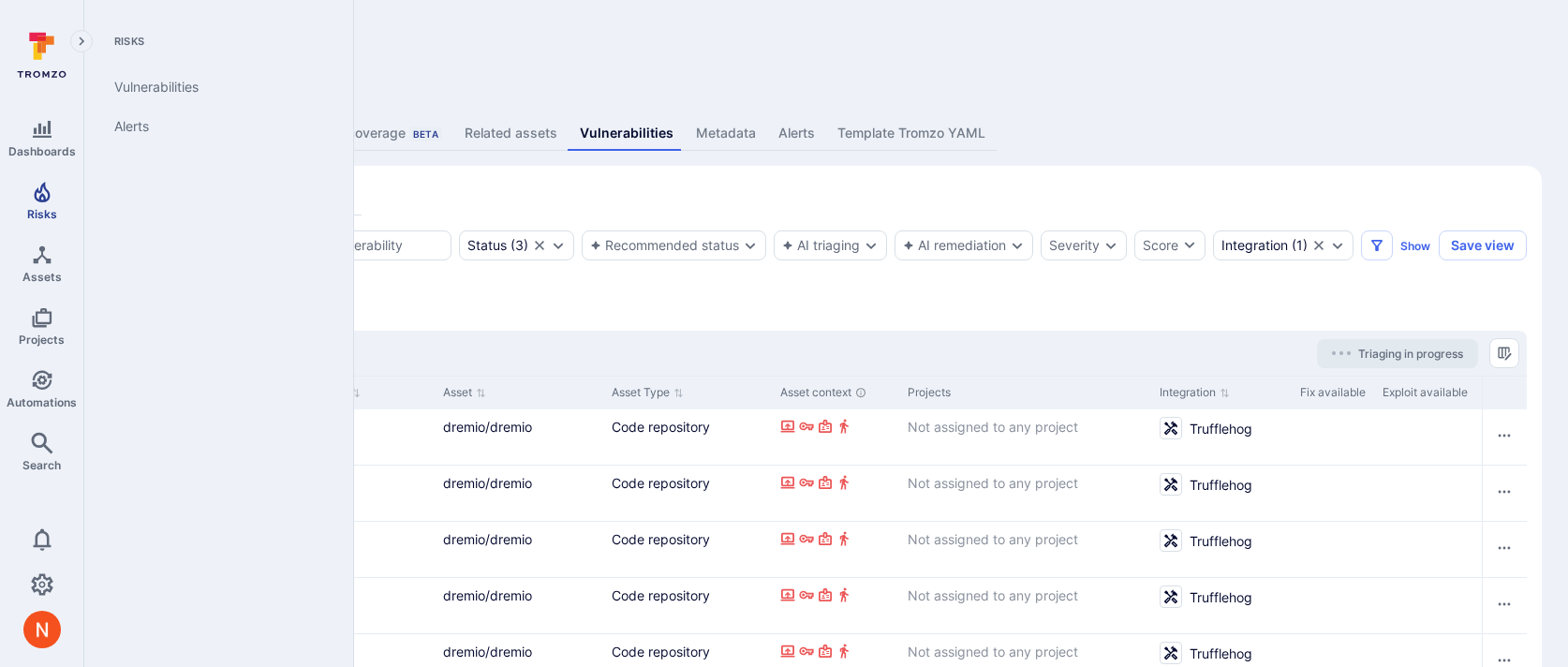
click at [42, 209] on span "Risks" at bounding box center [42, 214] width 30 height 14
click at [45, 273] on span "Assets" at bounding box center [41, 277] width 39 height 14
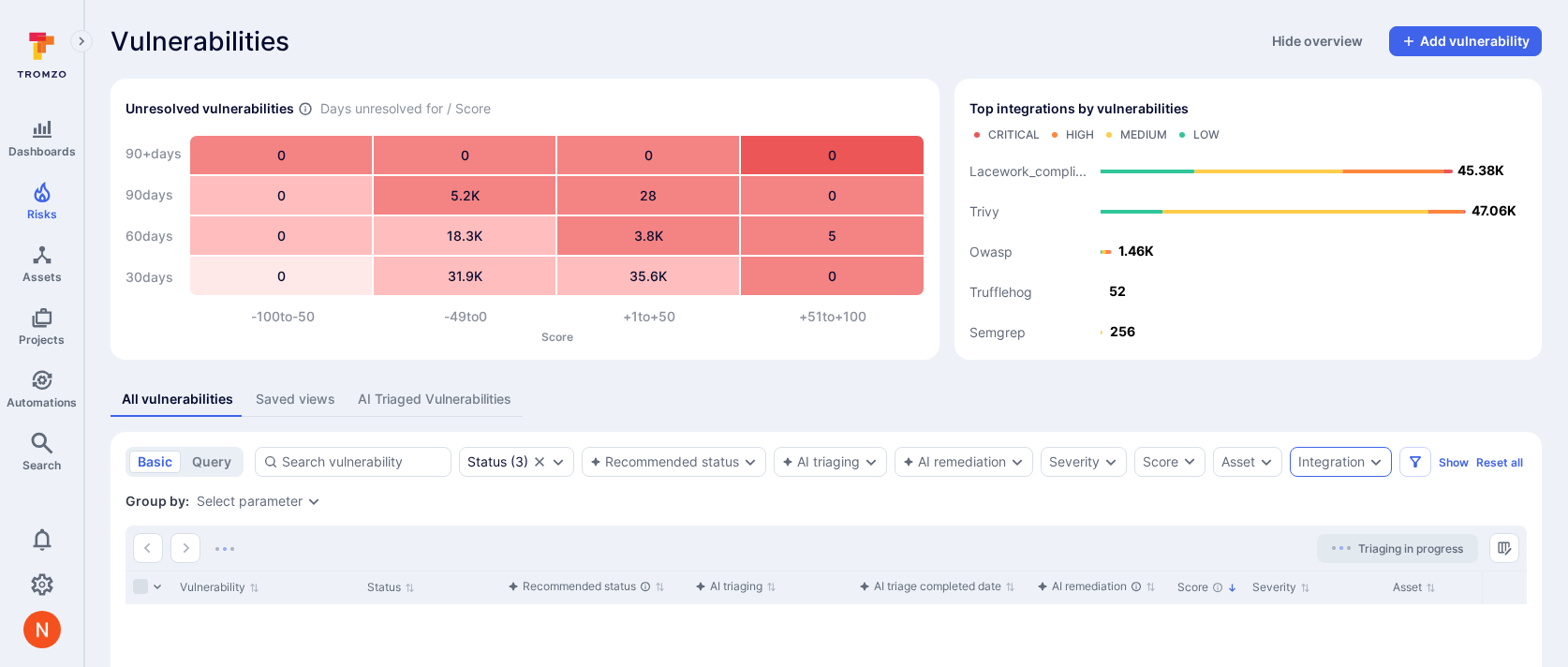
click at [1379, 469] on icon "Expand dropdown" at bounding box center [1375, 461] width 15 height 15
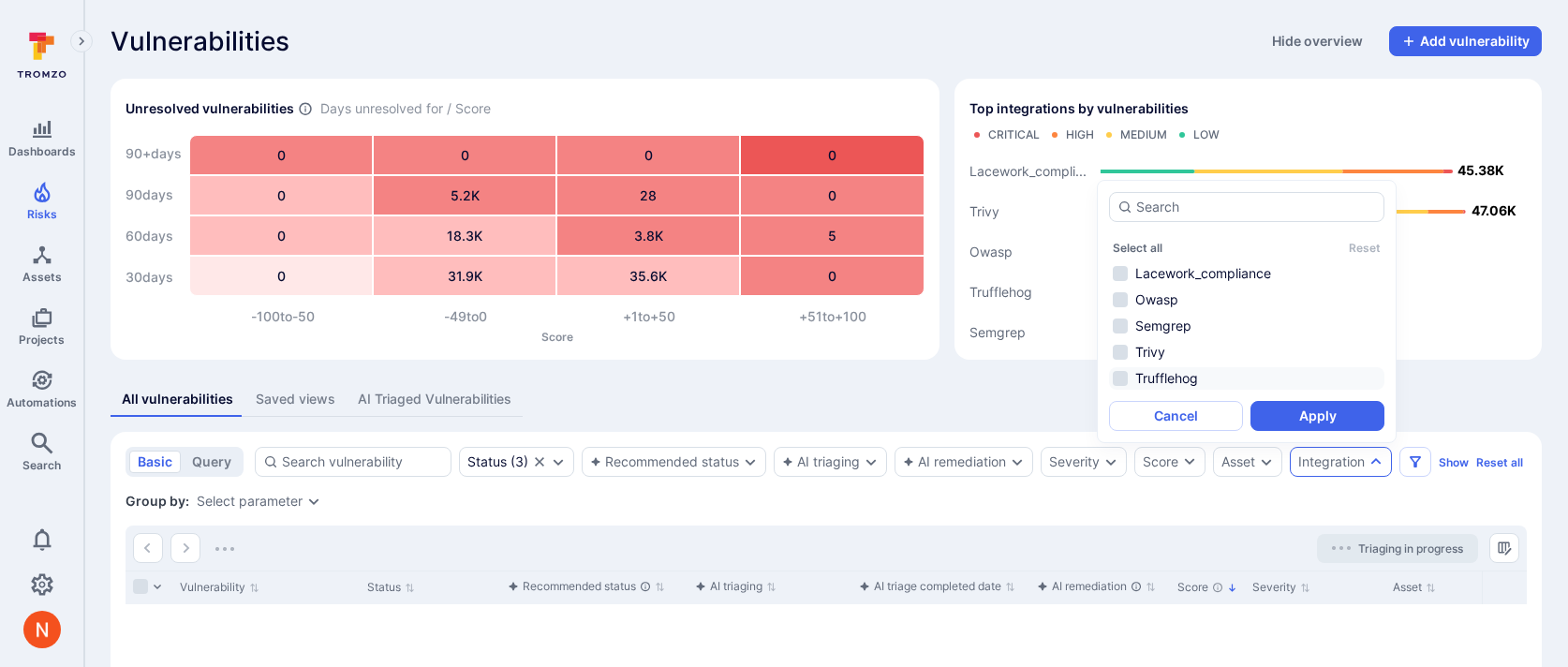
click at [1173, 375] on li "Trufflehog" at bounding box center [1247, 378] width 276 height 22
click at [1329, 411] on button "Apply" at bounding box center [1317, 416] width 134 height 30
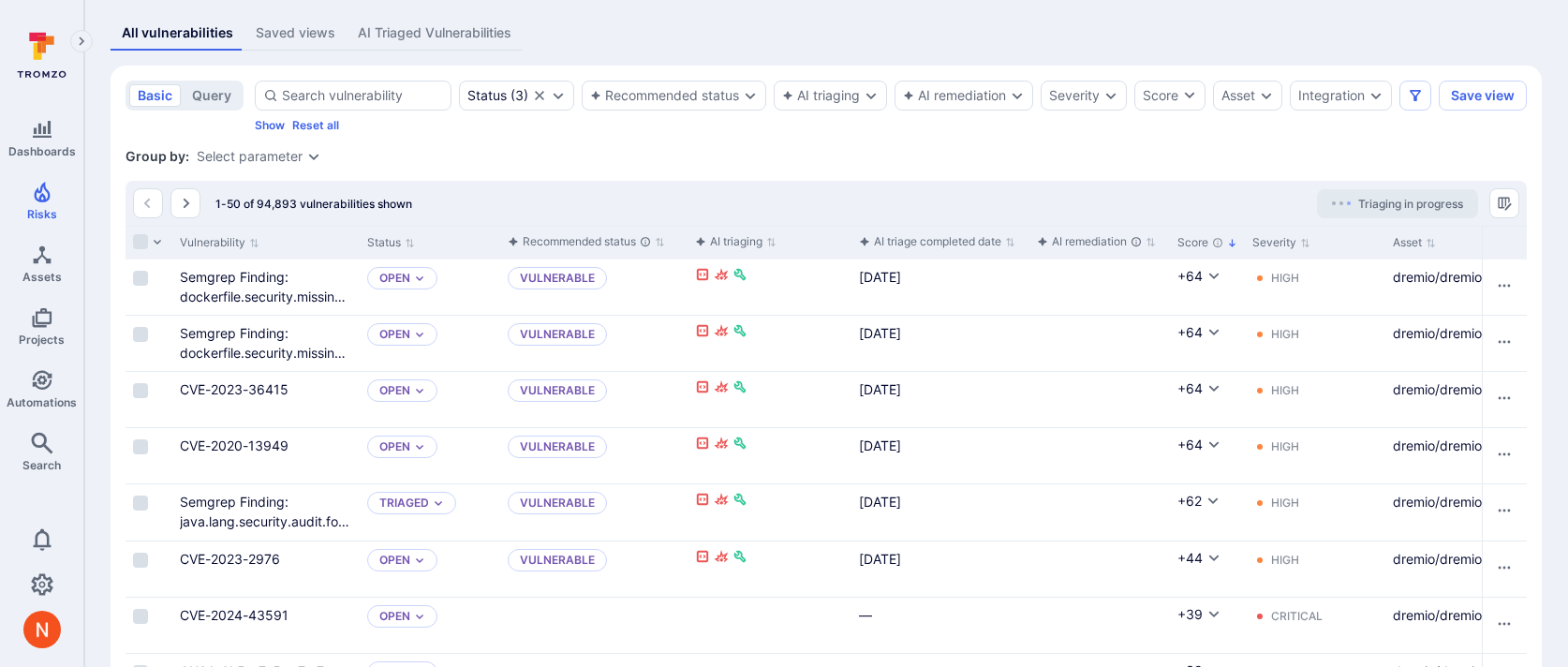
scroll to position [397, 0]
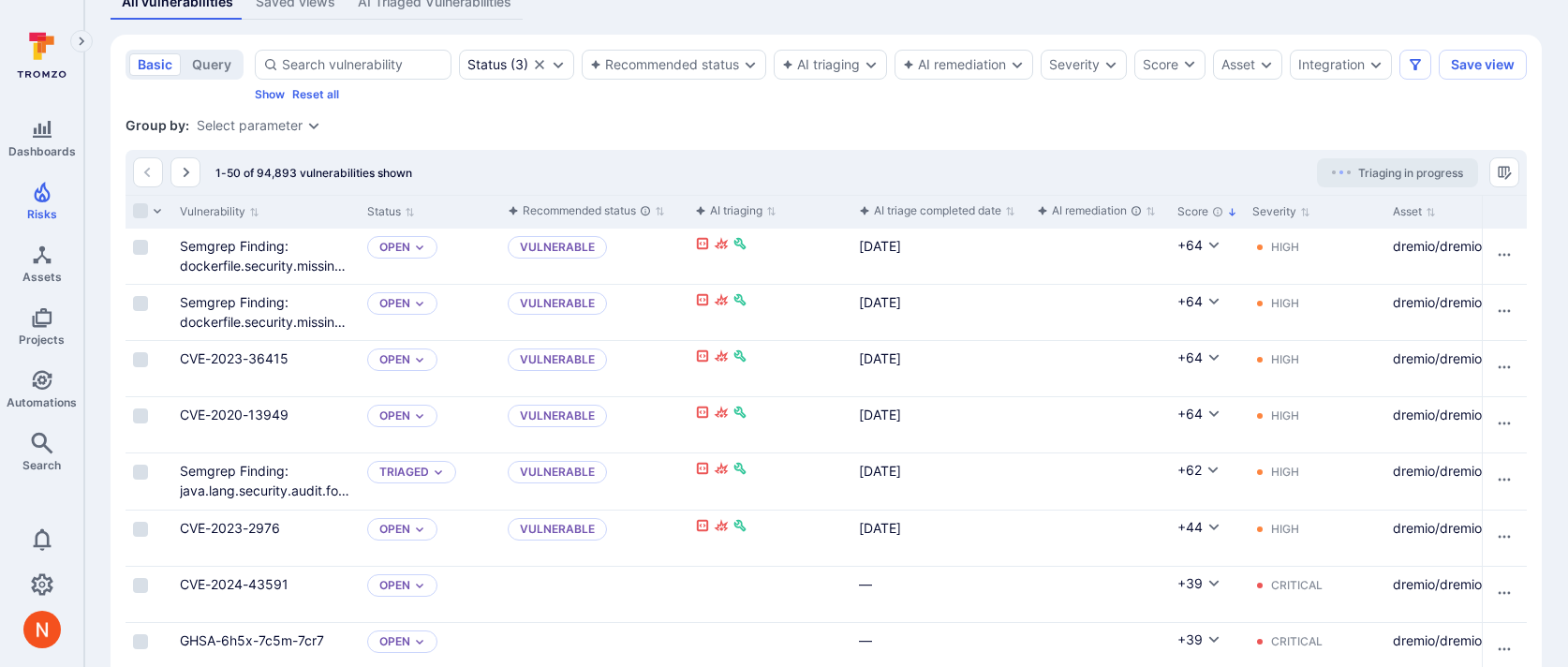
click at [1343, 88] on div "Status ( 3 ) Recommended status AI triaging AI remediation Severity Score Asset…" at bounding box center [842, 76] width 1176 height 52
click at [1349, 61] on div "Integration" at bounding box center [1331, 64] width 67 height 15
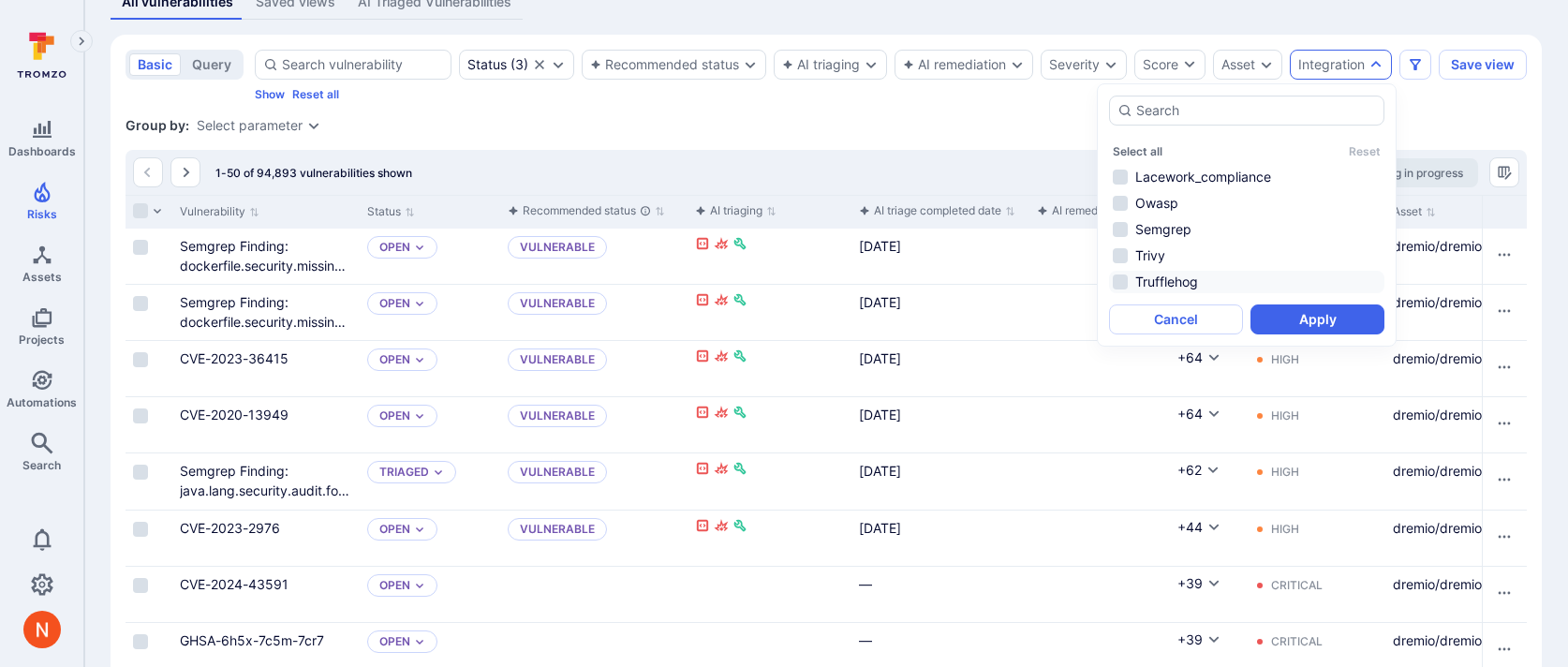
click at [1192, 280] on li "Trufflehog" at bounding box center [1247, 282] width 276 height 22
click at [1343, 294] on div "Select all Reset Lacework_compliance Owasp Semgrep Trivy Trufflehog Cancel Apply" at bounding box center [1247, 215] width 276 height 239
click at [1330, 320] on button "Apply" at bounding box center [1317, 320] width 134 height 30
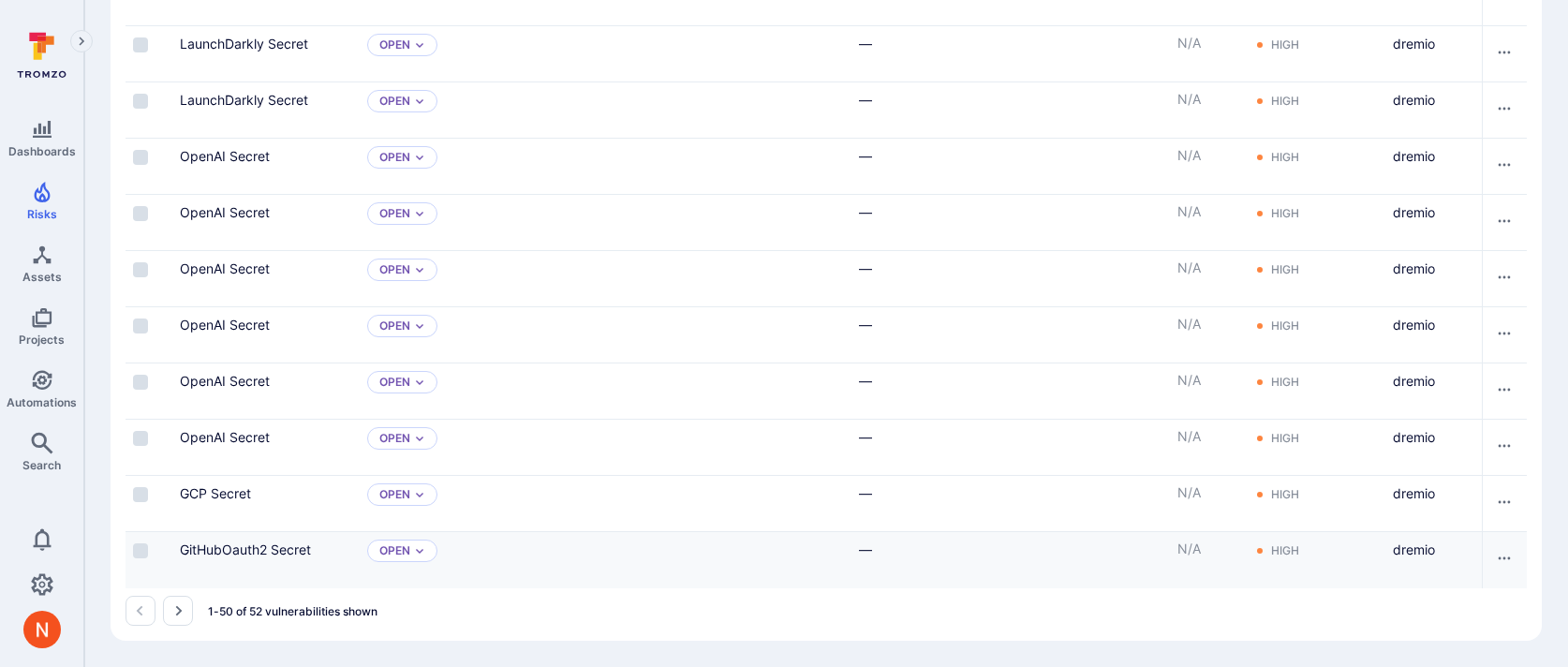
click at [257, 534] on div "GitHubOauth2 Secret" at bounding box center [265, 560] width 187 height 56
click at [257, 543] on link "GitHubOauth2 Secret" at bounding box center [245, 550] width 131 height 16
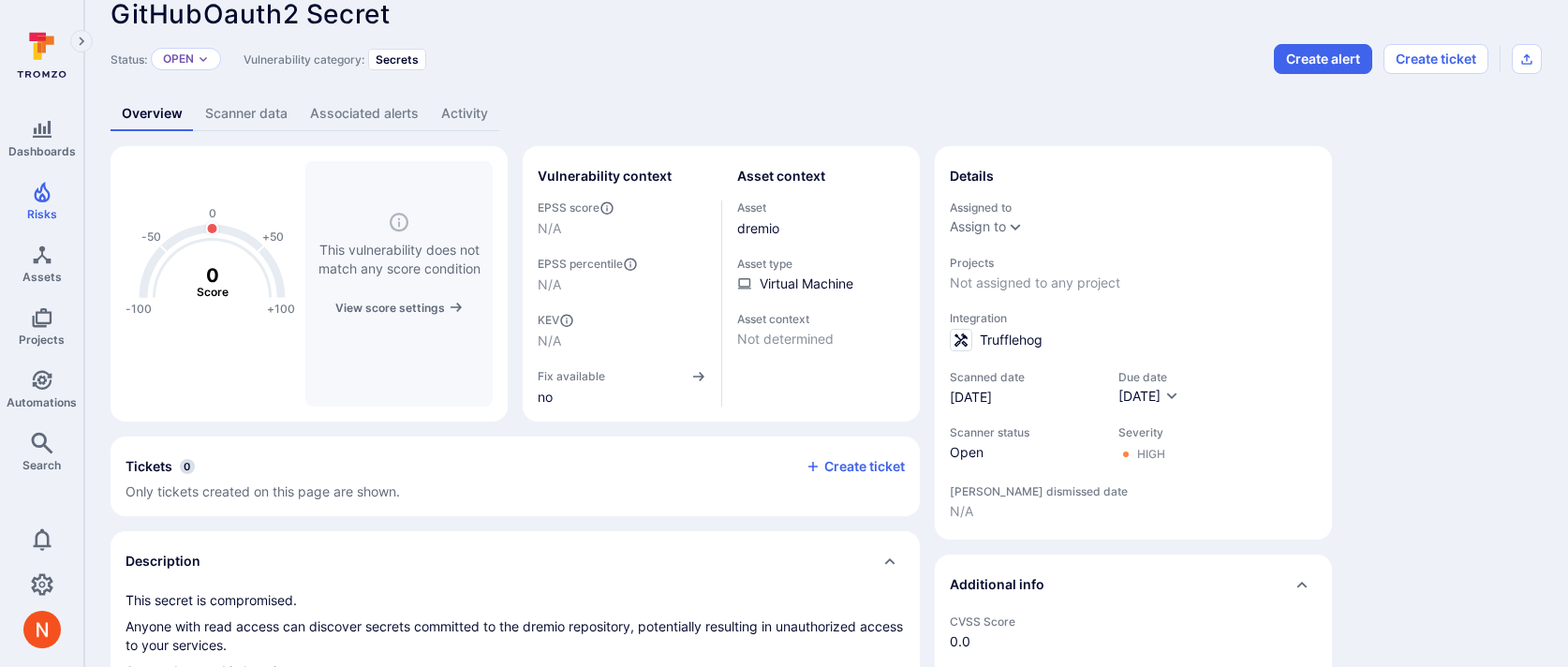
scroll to position [29, 0]
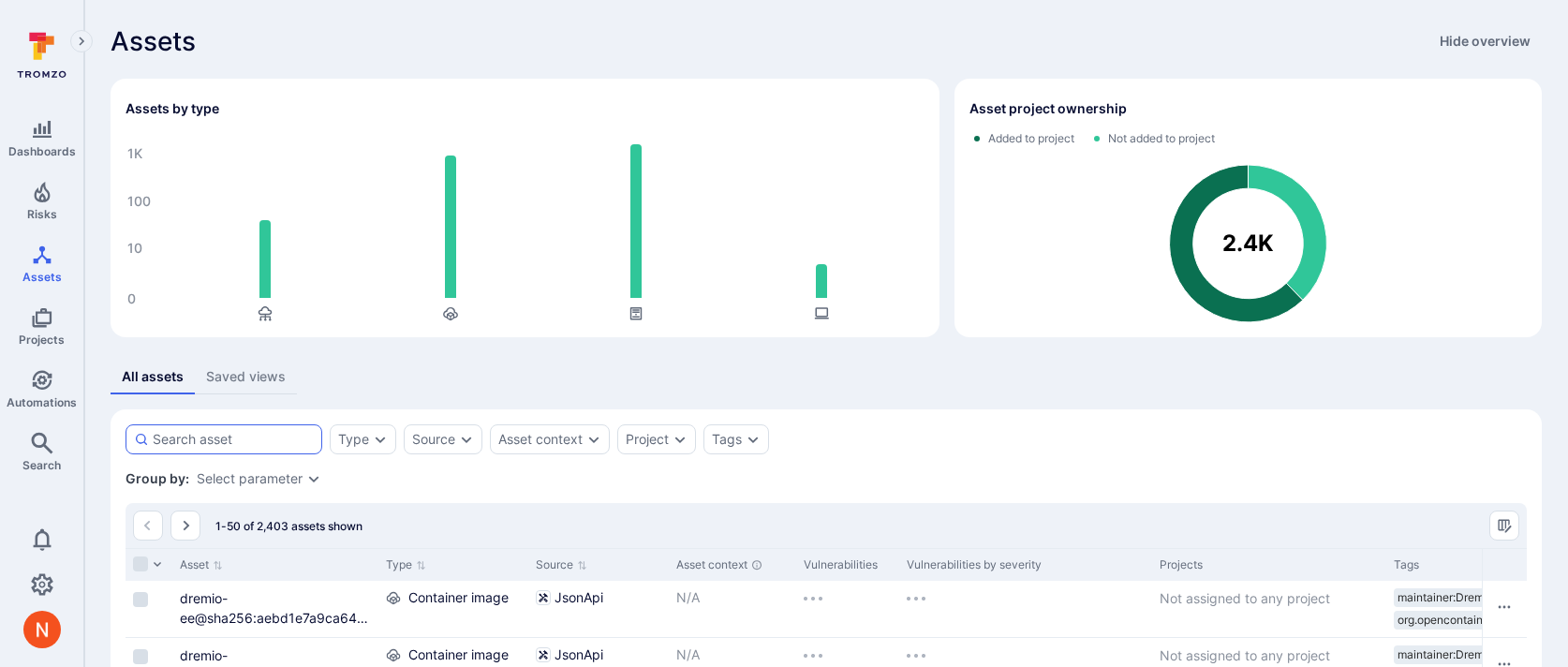
scroll to position [110, 0]
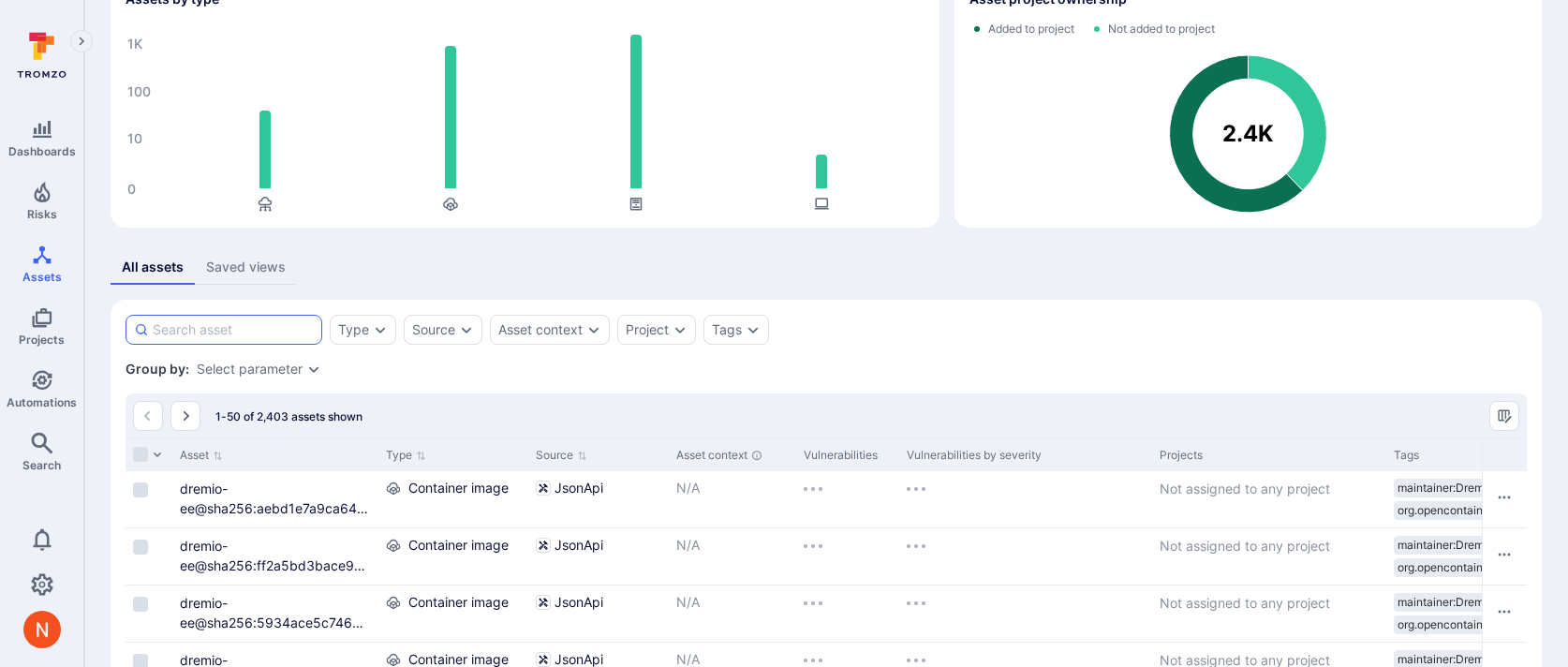
click at [246, 321] on input at bounding box center [233, 329] width 161 height 19
click at [449, 331] on div "Source" at bounding box center [433, 329] width 43 height 15
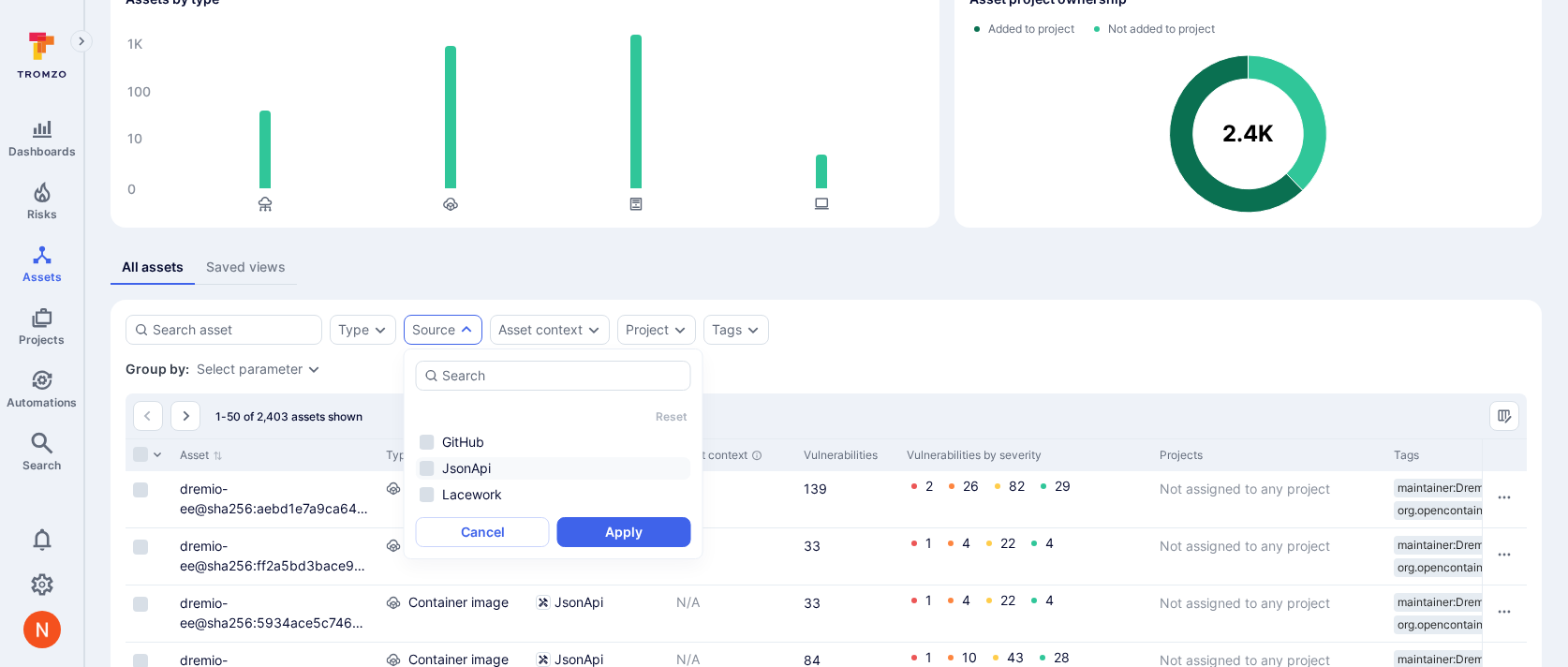
click at [469, 472] on li "JsonApi" at bounding box center [554, 468] width 276 height 22
click at [599, 529] on button "Apply" at bounding box center [625, 532] width 134 height 30
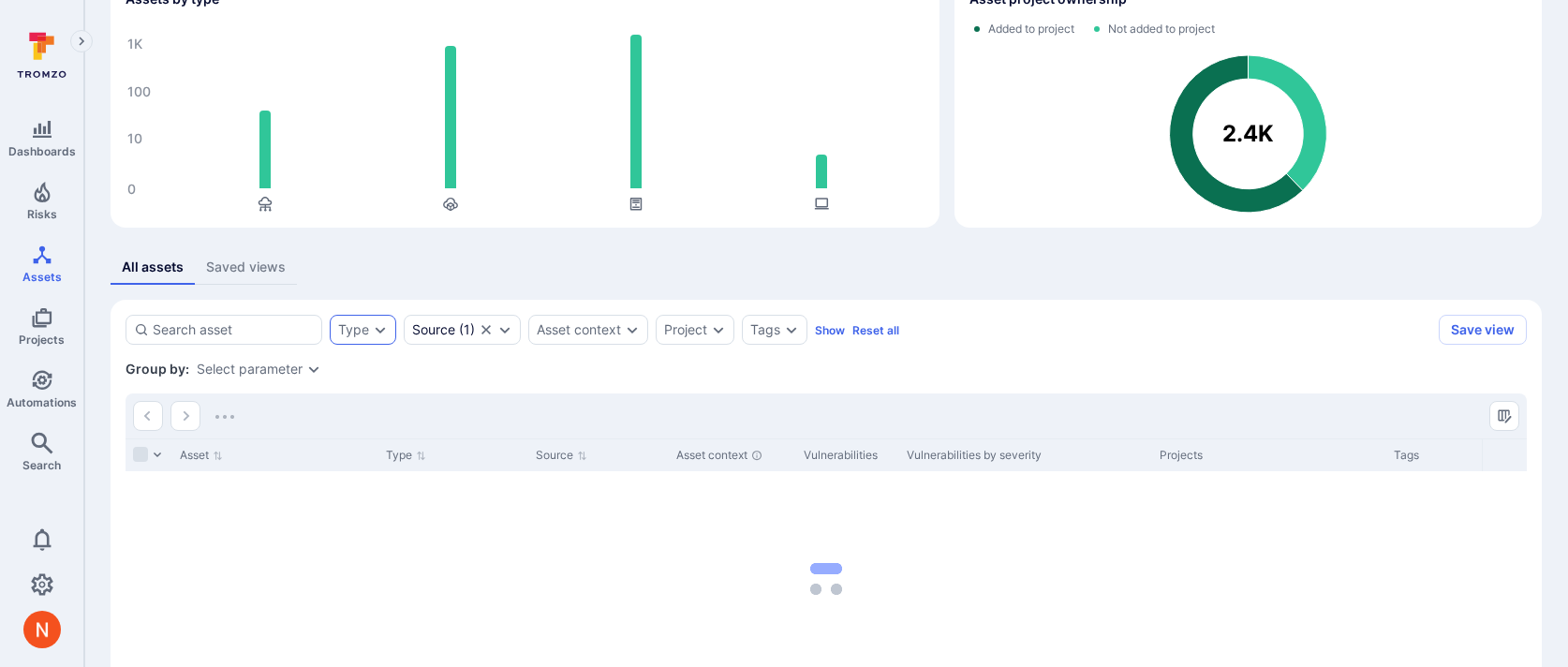
click at [379, 320] on div "Type" at bounding box center [363, 330] width 67 height 30
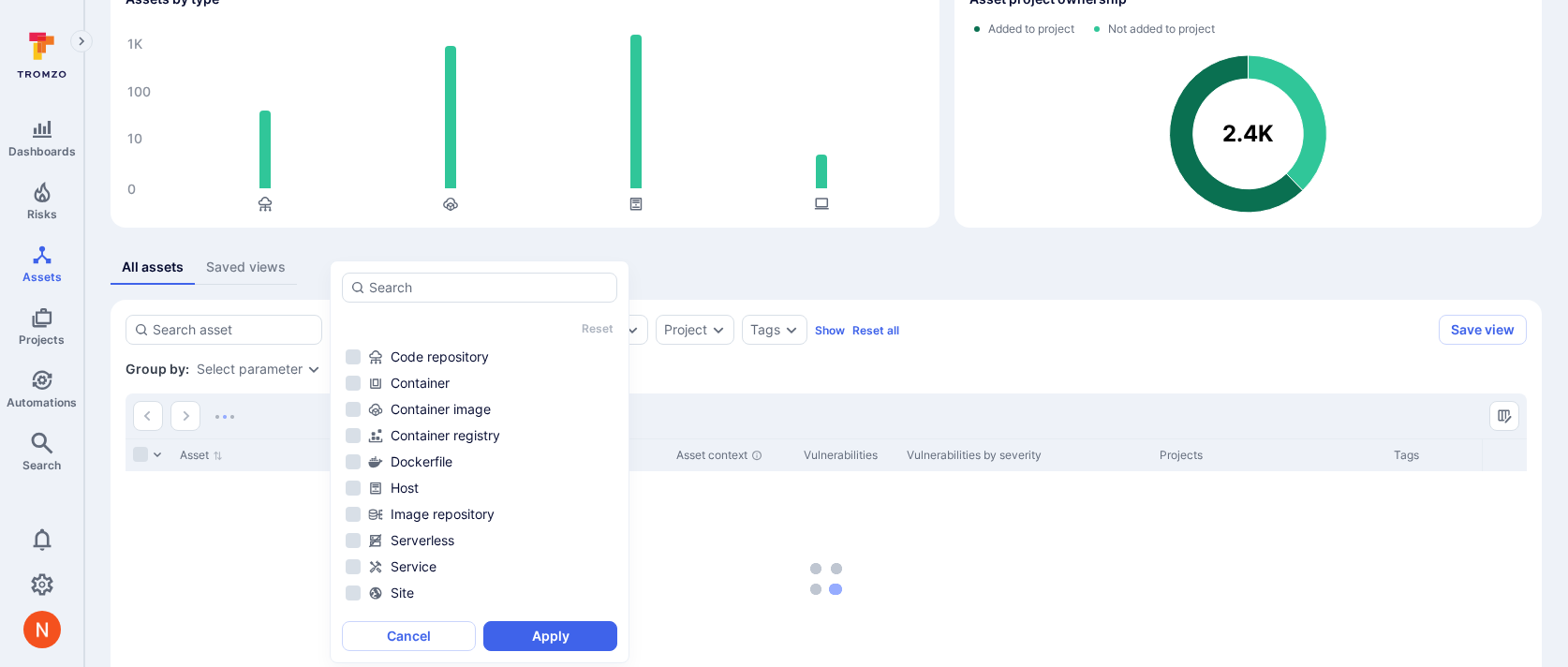
scroll to position [149, 0]
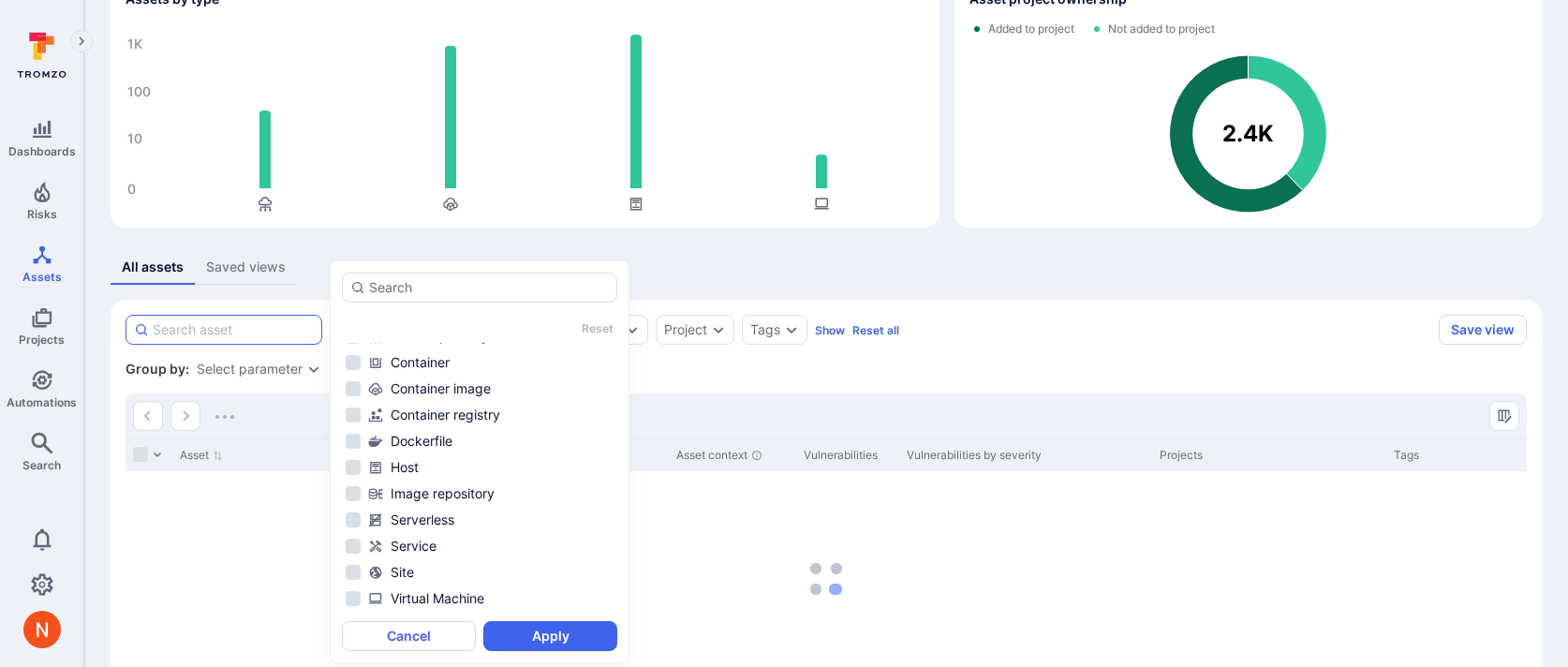
click at [253, 325] on input at bounding box center [233, 329] width 161 height 19
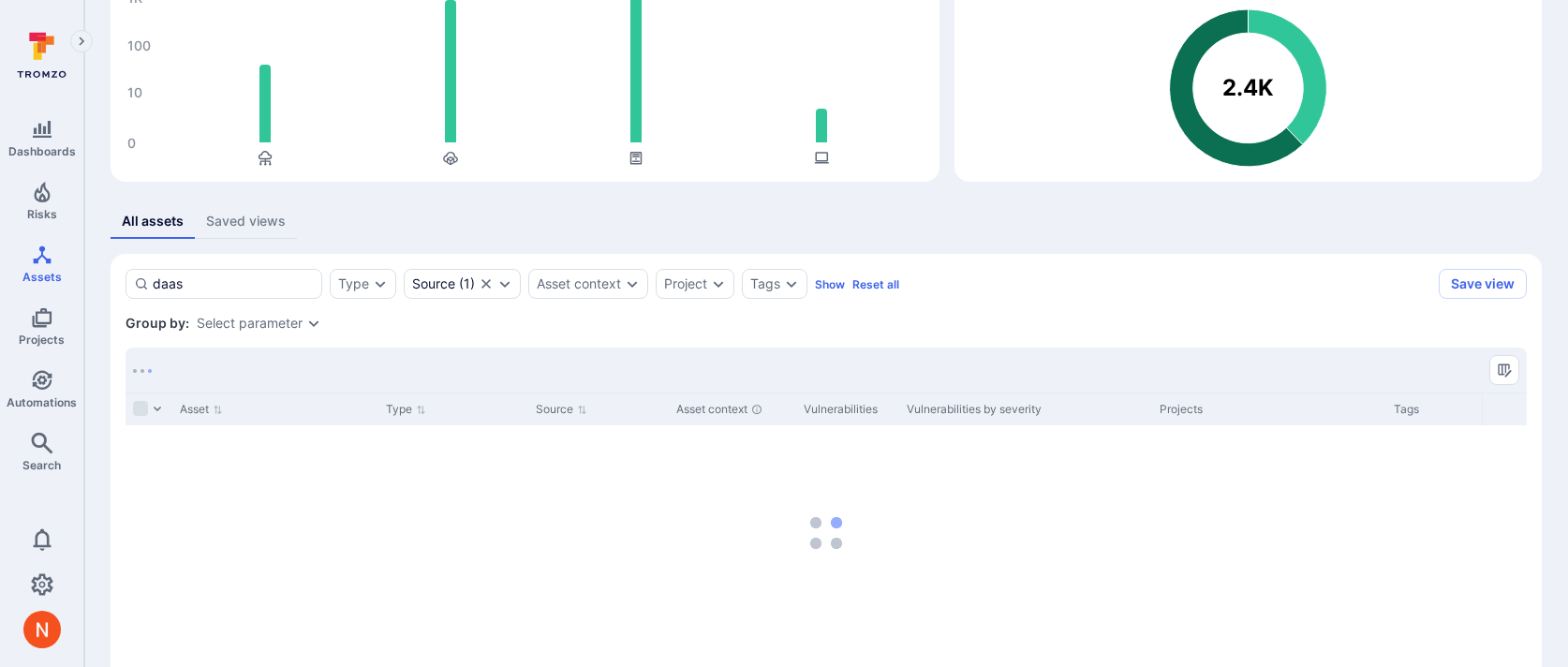
scroll to position [203, 0]
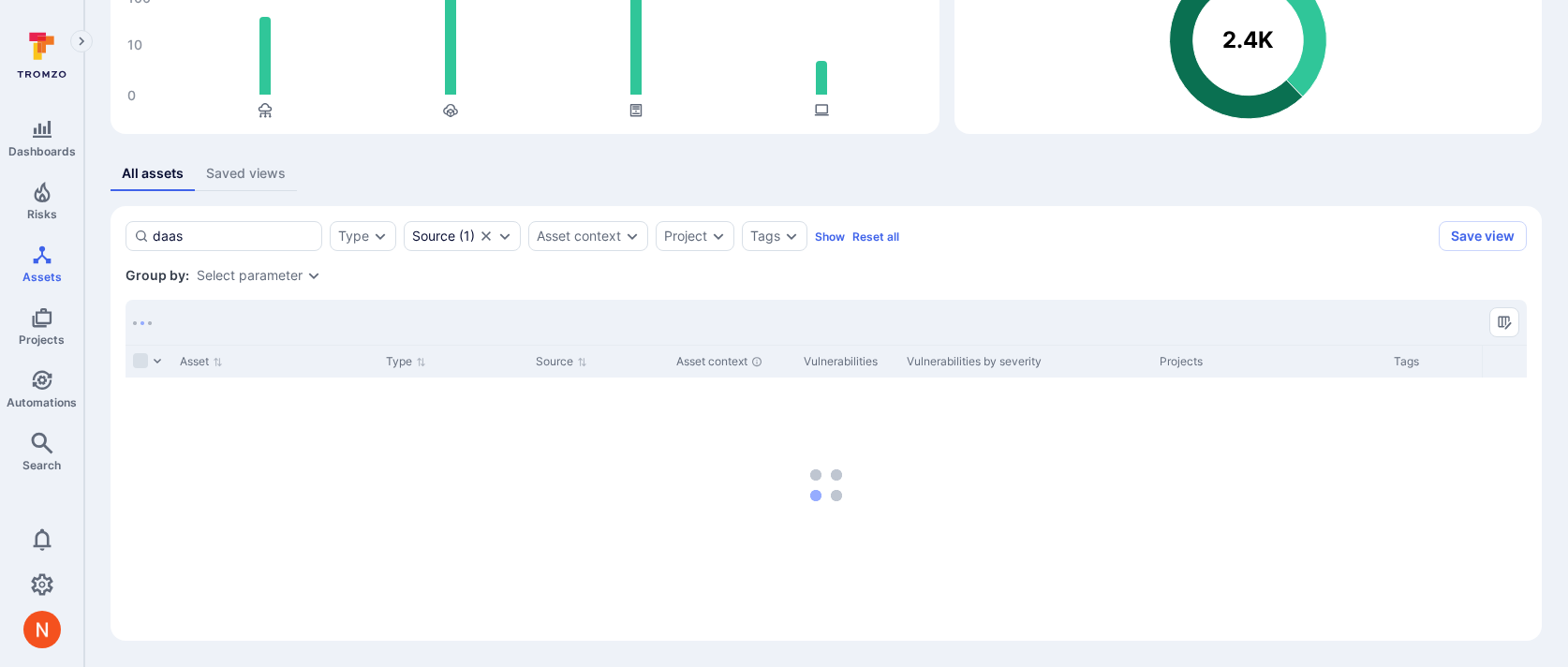
type input "daas"
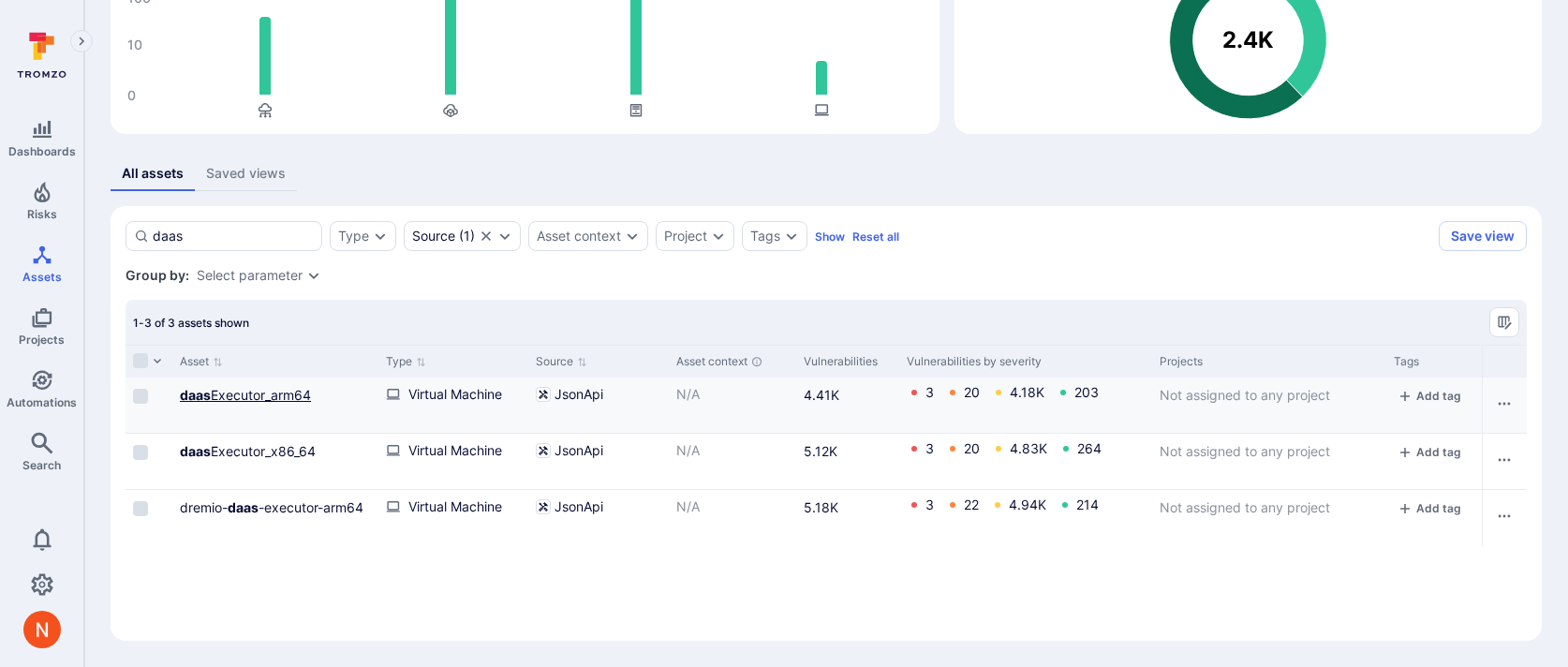
click at [298, 395] on link "daas Executor_arm64" at bounding box center [245, 395] width 131 height 16
click at [283, 457] on link "daas Executor_x86_64" at bounding box center [248, 451] width 136 height 16
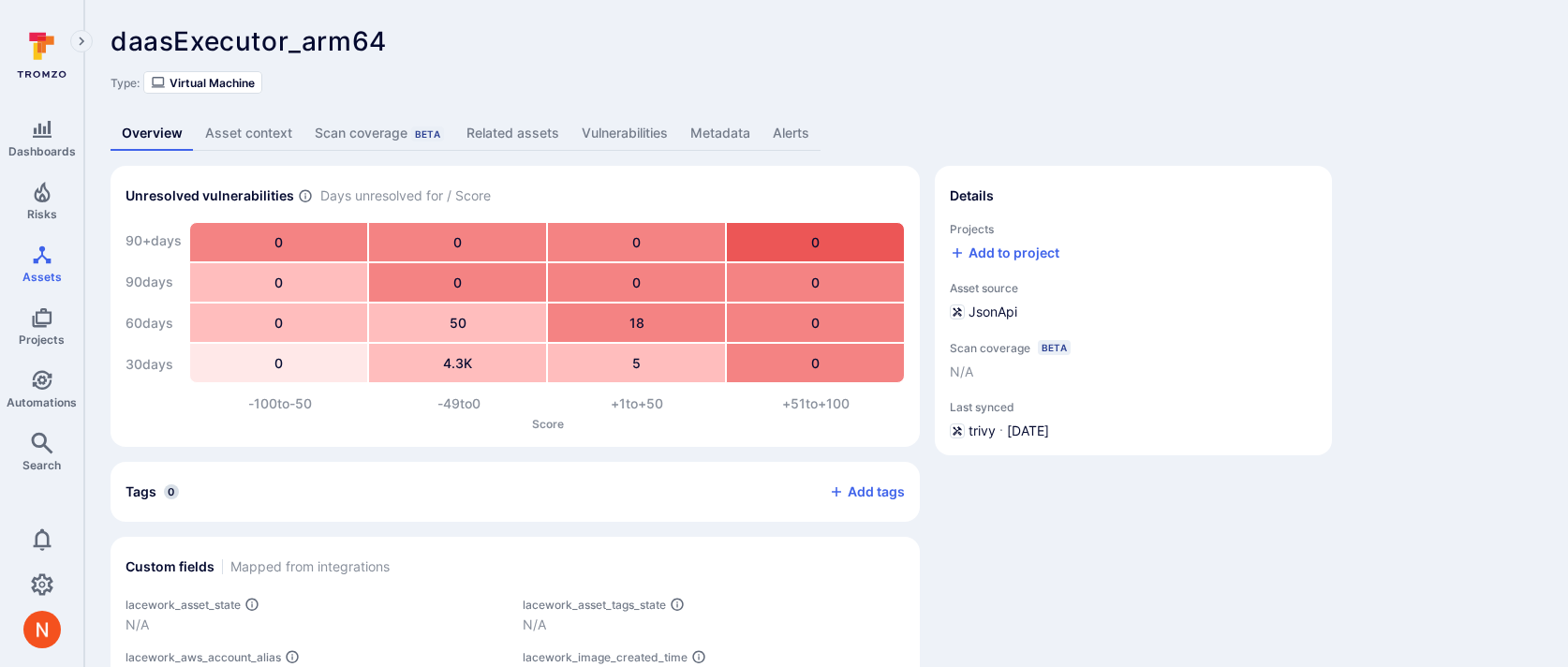
click at [614, 117] on link "Vulnerabilities" at bounding box center [625, 133] width 109 height 35
click at [608, 130] on link "Vulnerabilities" at bounding box center [625, 133] width 109 height 35
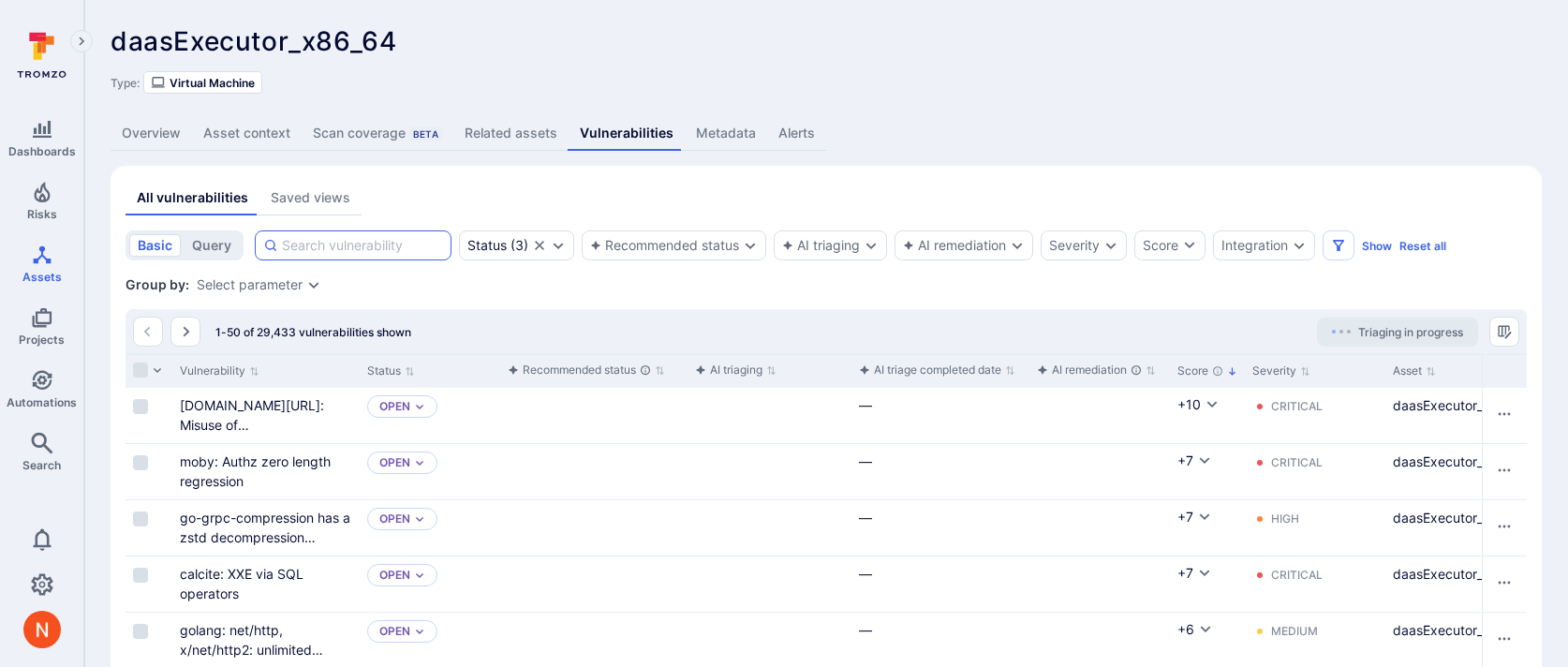
click at [379, 253] on input at bounding box center [362, 245] width 161 height 19
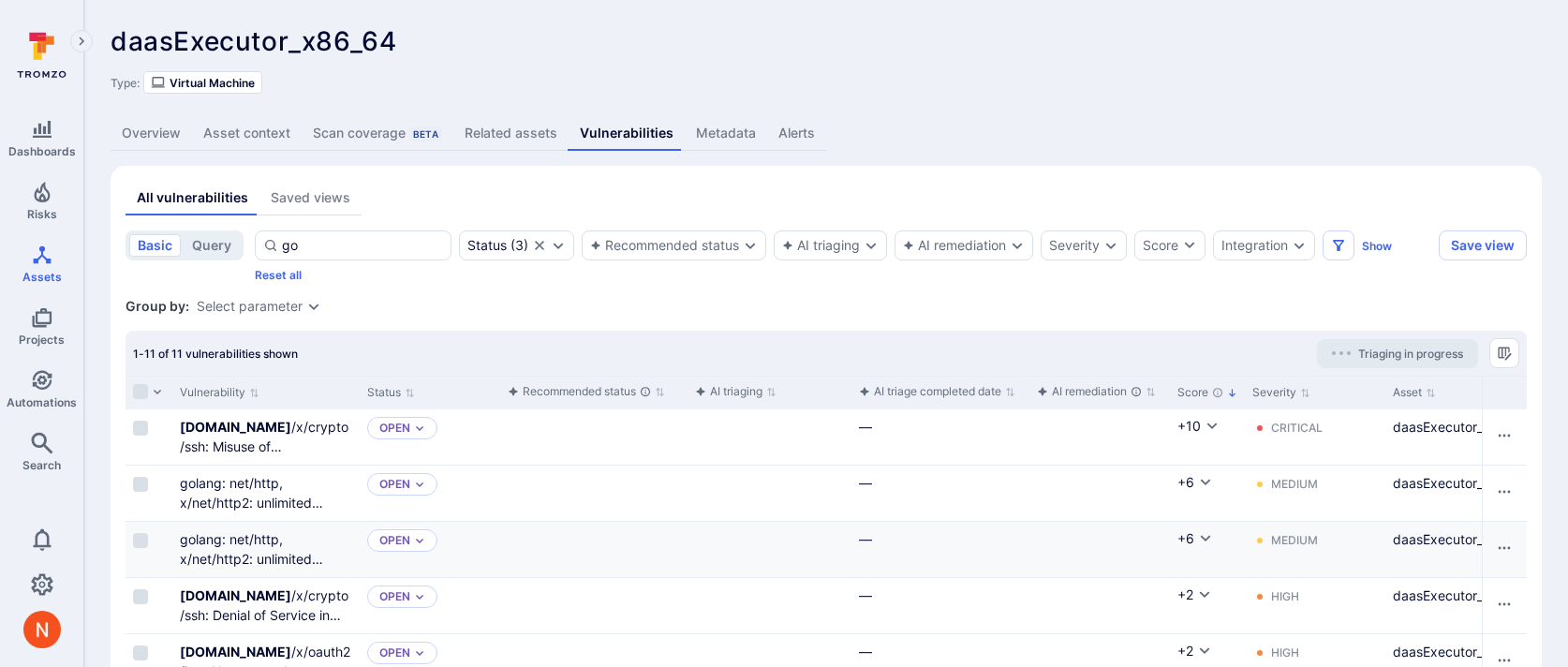
type input "g"
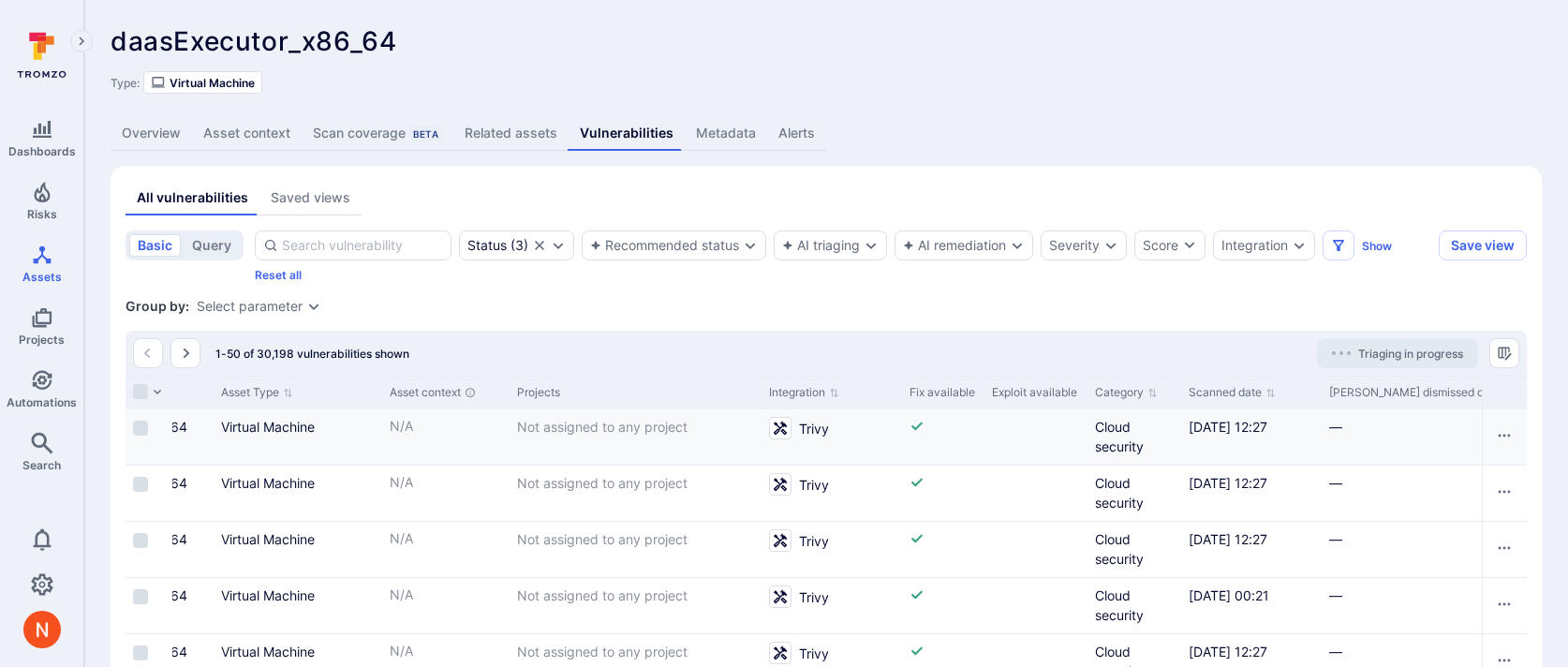
scroll to position [0, 1362]
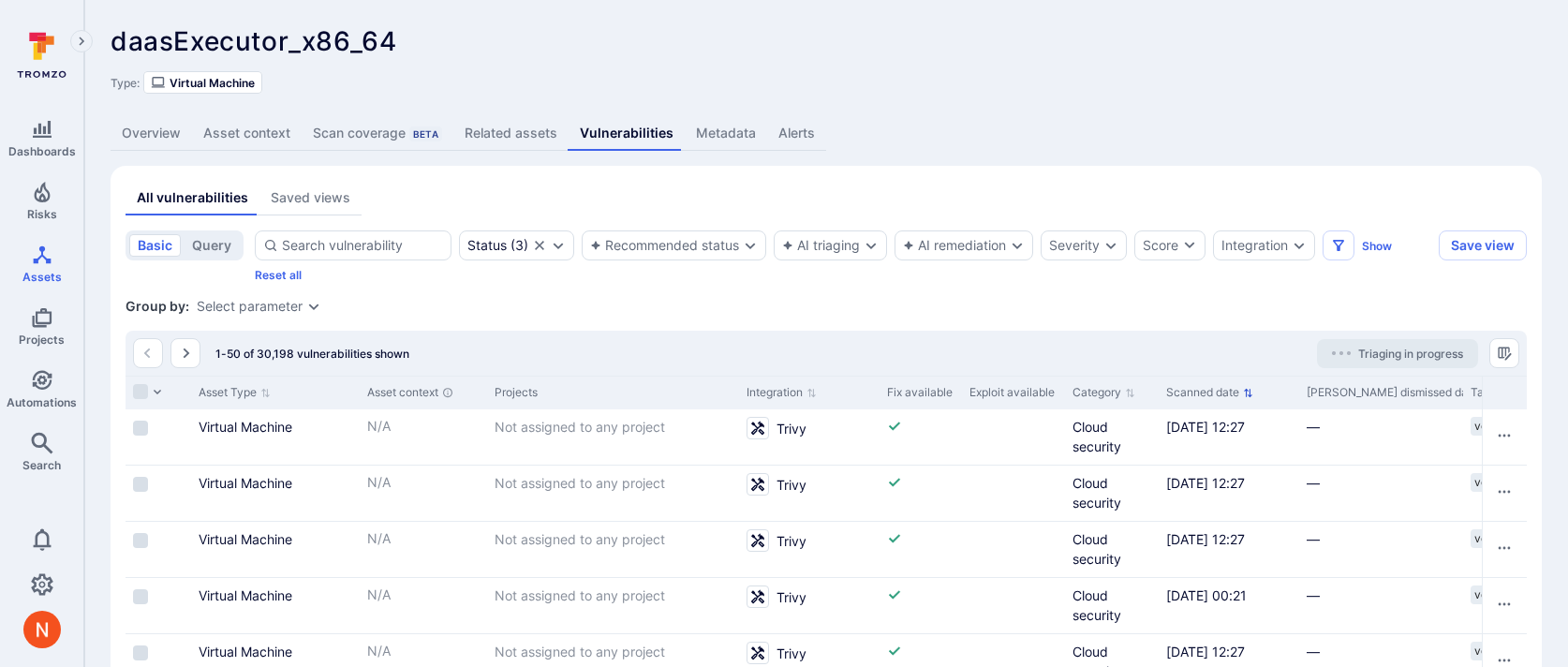
click at [1189, 391] on button "Scanned date" at bounding box center [1209, 392] width 87 height 15
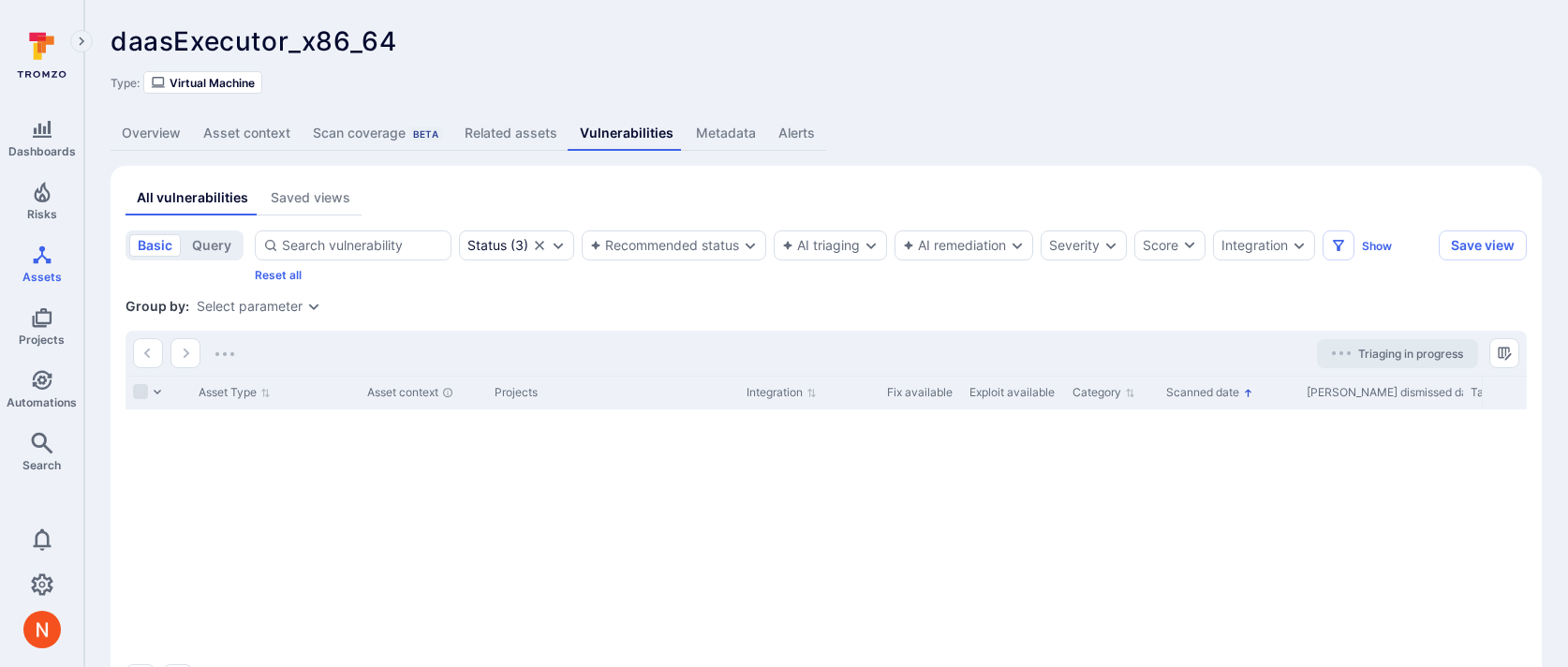
click at [1189, 391] on button "Scanned date" at bounding box center [1209, 392] width 87 height 15
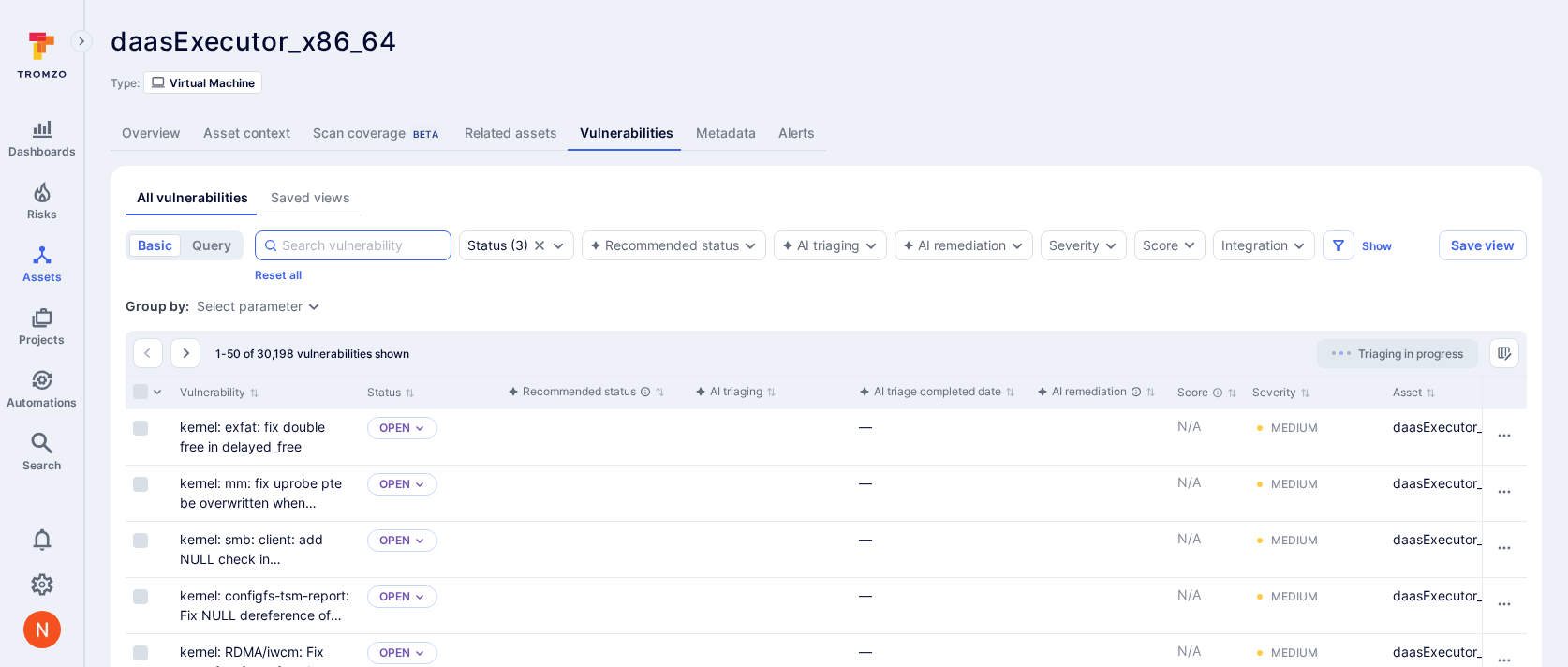
click at [352, 242] on input at bounding box center [362, 245] width 161 height 19
type input "kernel: exfat"
click at [399, 258] on div "kernel: exfat" at bounding box center [353, 246] width 197 height 30
click at [399, 255] on input "kernel: exfat" at bounding box center [362, 245] width 161 height 19
click at [399, 253] on input "kernel: exfat" at bounding box center [362, 245] width 161 height 19
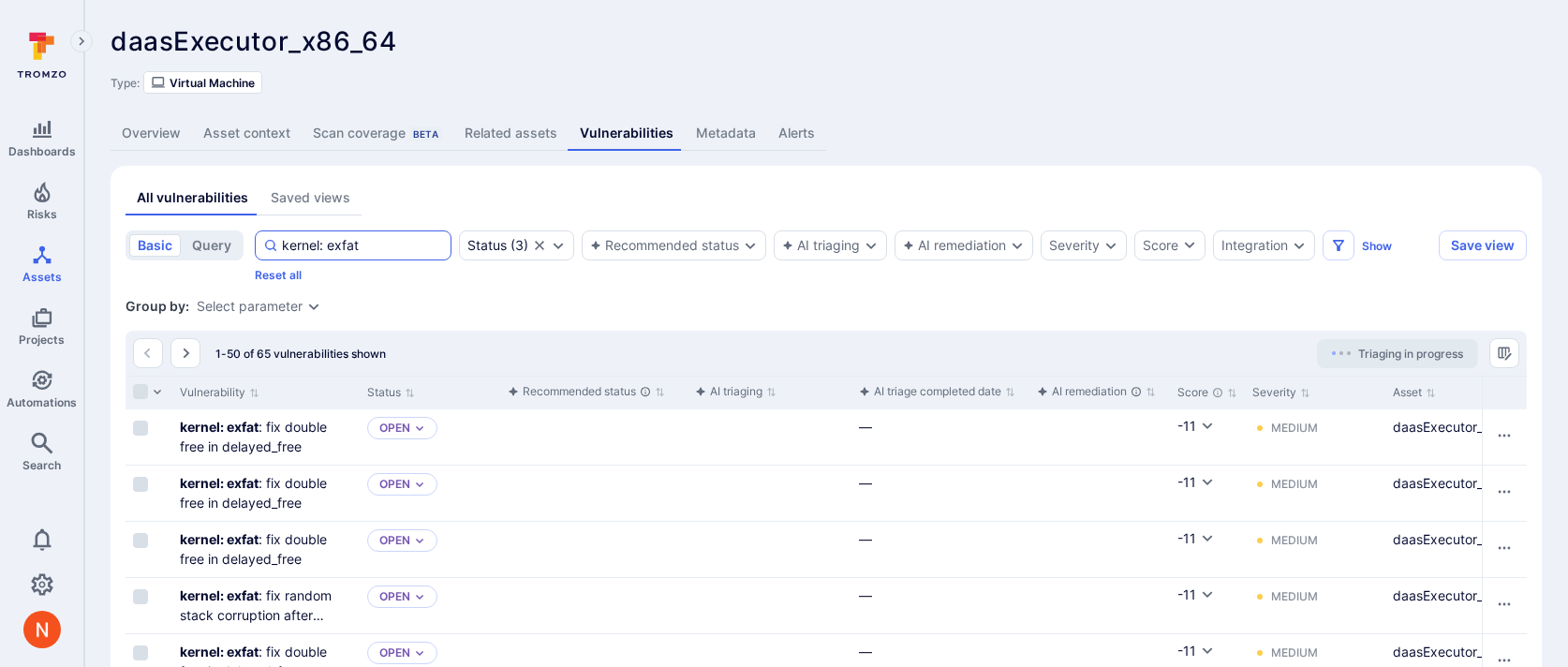
click at [399, 253] on input "kernel: exfat" at bounding box center [362, 245] width 161 height 19
